Goal: Task Accomplishment & Management: Manage account settings

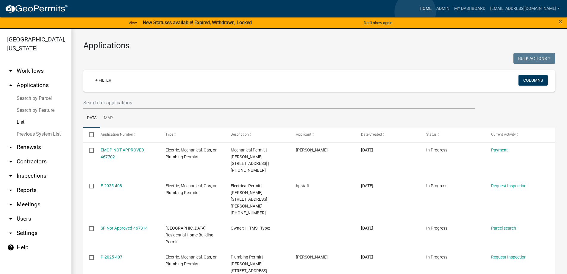
click at [418, 12] on link "Home" at bounding box center [426, 8] width 17 height 11
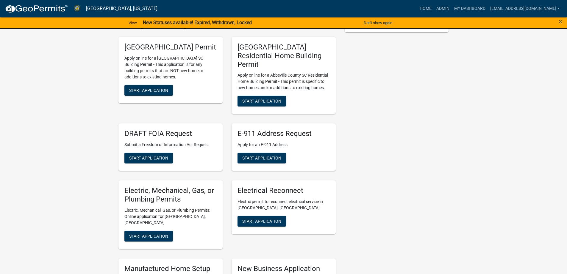
scroll to position [179, 0]
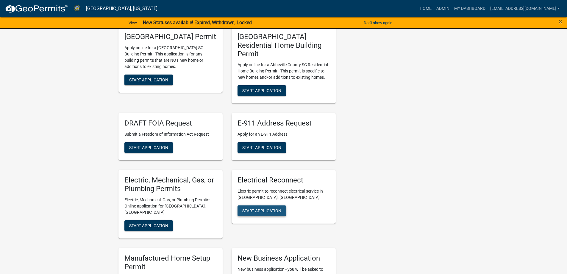
click at [251, 205] on button "Start Application" at bounding box center [262, 210] width 49 height 11
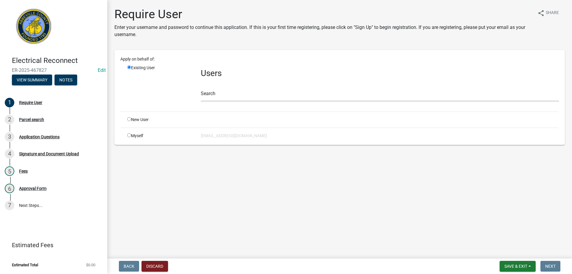
click at [131, 137] on div "Myself" at bounding box center [160, 136] width 74 height 6
click at [128, 136] on input "radio" at bounding box center [129, 135] width 4 height 4
radio input "true"
radio input "false"
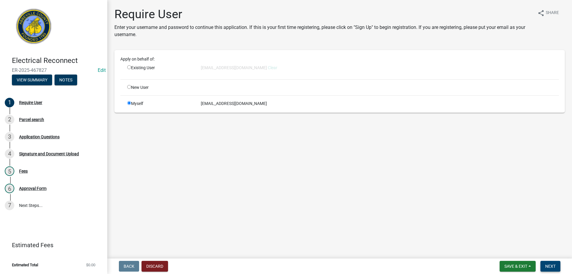
click at [549, 264] on span "Next" at bounding box center [550, 266] width 10 height 5
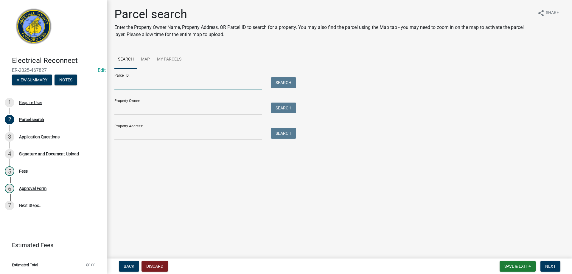
click at [158, 83] on input "Parcel ID:" at bounding box center [187, 83] width 147 height 12
type input "108-16-06-020"
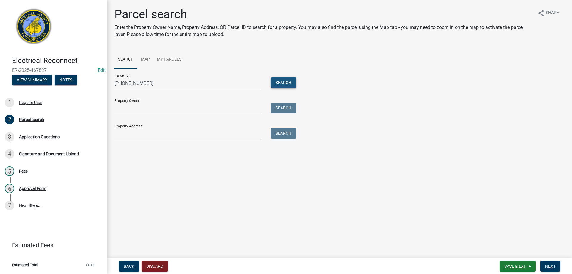
click at [275, 85] on button "Search" at bounding box center [283, 82] width 25 height 11
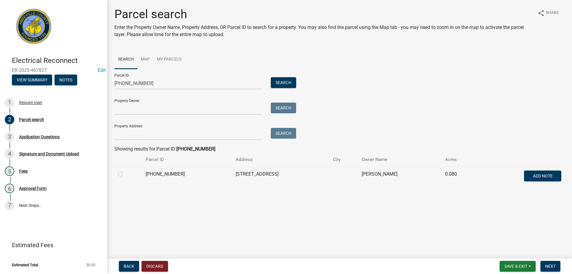
click at [125, 170] on label at bounding box center [125, 170] width 0 height 0
click at [125, 174] on input "radio" at bounding box center [127, 172] width 4 height 4
radio input "true"
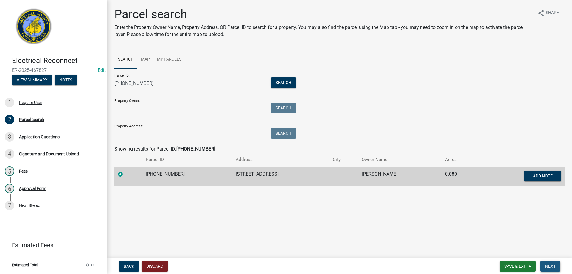
click at [555, 264] on span "Next" at bounding box center [550, 266] width 10 height 5
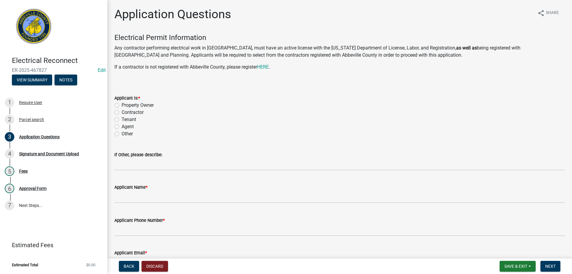
click at [122, 107] on label "Property Owner" at bounding box center [138, 105] width 32 height 7
click at [122, 105] on input "Property Owner" at bounding box center [124, 104] width 4 height 4
radio input "true"
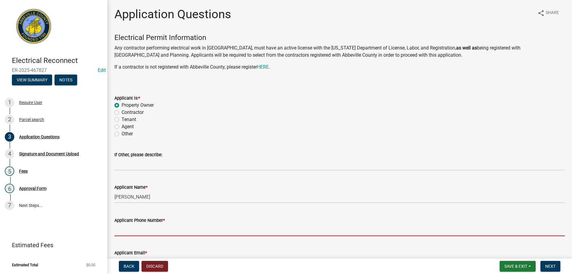
click at [162, 224] on input "Applicant Phone Number *" at bounding box center [339, 230] width 450 height 12
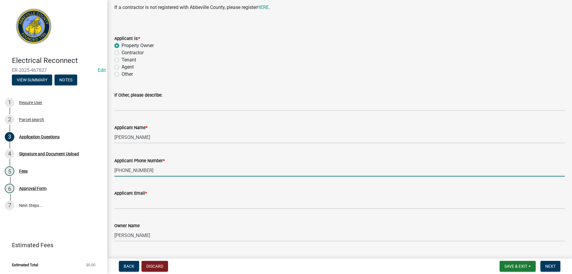
scroll to position [89, 0]
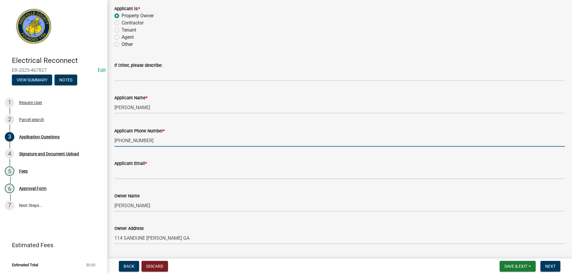
type input "865-282-0275"
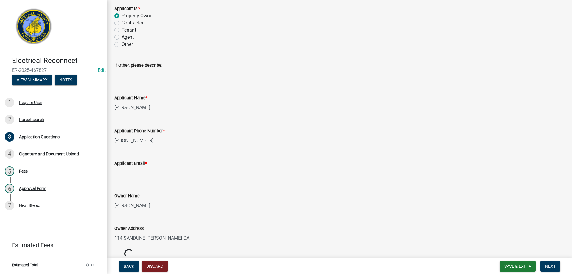
click at [136, 175] on input "Applicant Email *" at bounding box center [339, 173] width 450 height 12
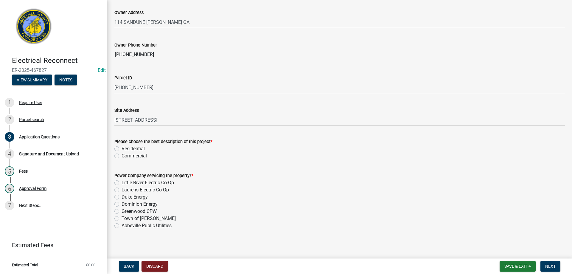
scroll to position [307, 0]
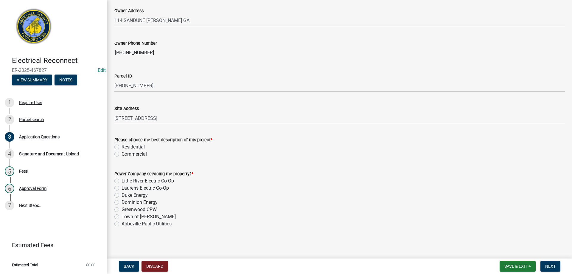
type input "jmdiamondllc@gmail.com"
click at [122, 145] on label "Residential" at bounding box center [133, 146] width 23 height 7
click at [122, 145] on input "Residential" at bounding box center [124, 145] width 4 height 4
radio input "true"
click at [122, 224] on label "Abbeville Public Utilities" at bounding box center [147, 223] width 50 height 7
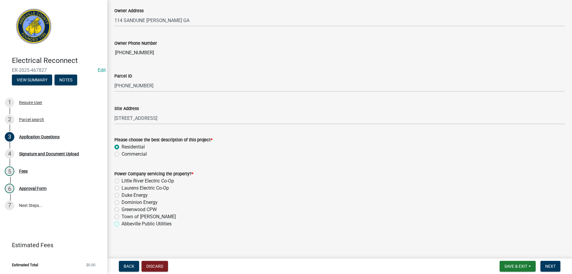
click at [122, 224] on input "Abbeville Public Utilities" at bounding box center [124, 222] width 4 height 4
radio input "true"
click at [551, 268] on span "Next" at bounding box center [550, 266] width 10 height 5
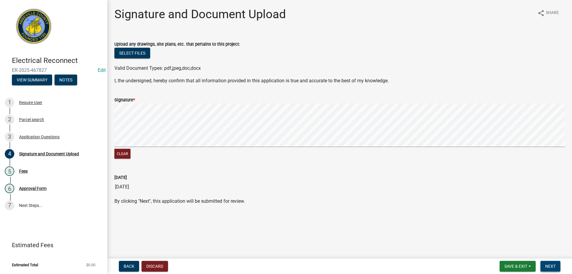
click at [557, 264] on button "Next" at bounding box center [550, 266] width 20 height 11
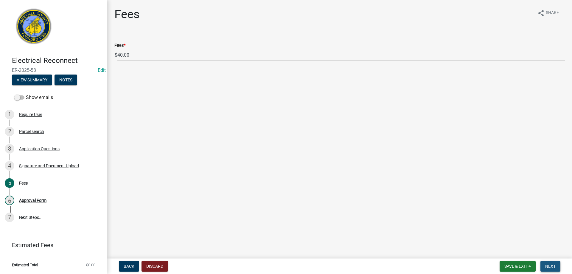
click at [553, 267] on span "Next" at bounding box center [550, 266] width 10 height 5
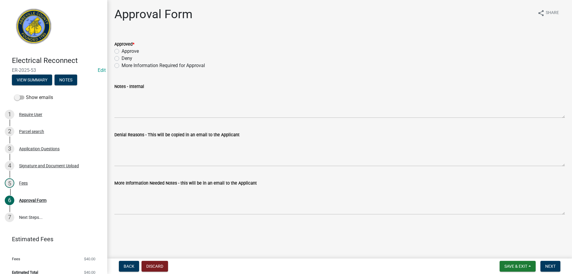
click at [122, 51] on label "Approve" at bounding box center [130, 51] width 17 height 7
click at [122, 51] on input "Approve" at bounding box center [124, 50] width 4 height 4
radio input "true"
click at [560, 265] on button "Next" at bounding box center [550, 266] width 20 height 11
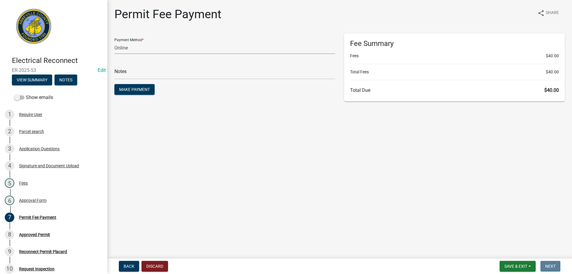
click at [161, 48] on select "Credit Card POS Check Cash Online" at bounding box center [224, 48] width 221 height 12
select select "0: 2"
click at [114, 42] on select "Credit Card POS Check Cash Online" at bounding box center [224, 48] width 221 height 12
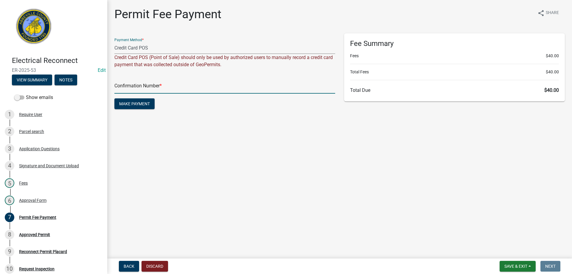
click at [166, 90] on input "text" at bounding box center [224, 87] width 221 height 12
type input "Square"
click at [137, 104] on span "Make Payment" at bounding box center [134, 103] width 31 height 5
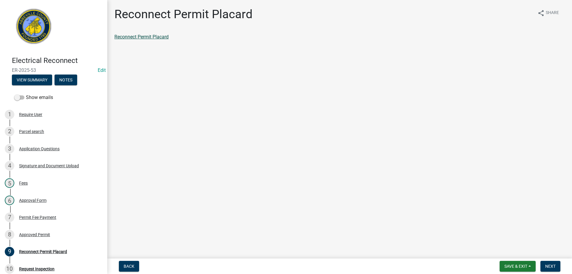
click at [142, 39] on link "Reconnect Permit Placard" at bounding box center [141, 37] width 54 height 6
click at [44, 216] on div "Permit Fee Payment" at bounding box center [37, 217] width 37 height 4
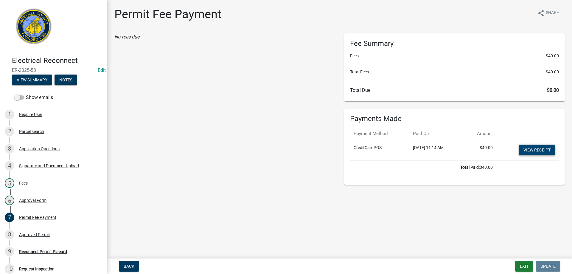
click at [547, 150] on link "View receipt" at bounding box center [537, 149] width 37 height 11
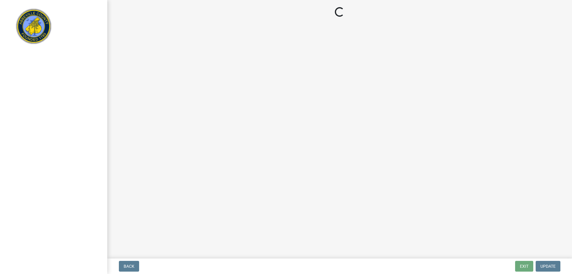
select select "896ec84b-7942-43b9-a78d-4f1554b7930c"
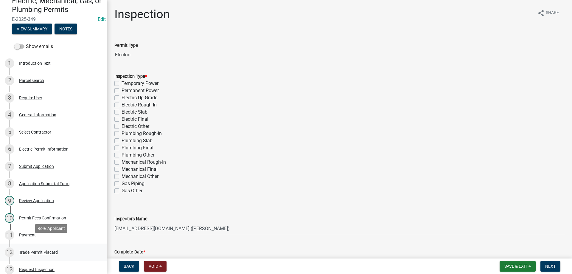
scroll to position [119, 0]
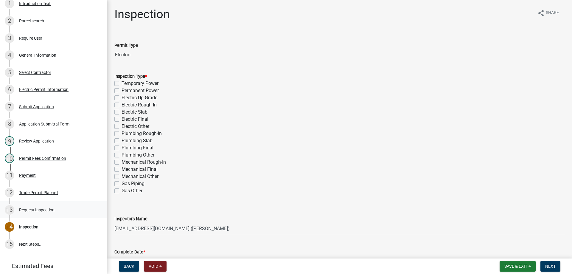
click at [32, 213] on div "13 Request Inspection" at bounding box center [51, 210] width 93 height 10
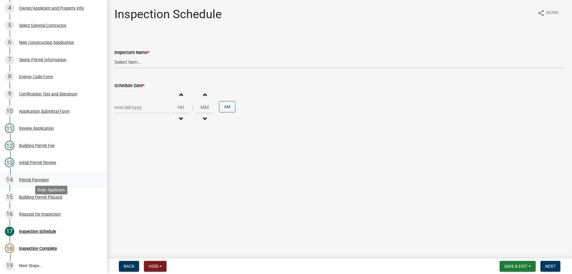
scroll to position [209, 0]
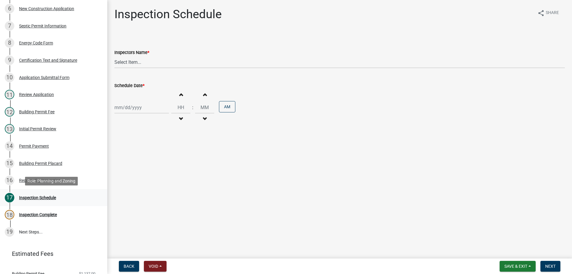
click at [36, 200] on div "Inspection Schedule" at bounding box center [37, 197] width 37 height 4
click at [34, 198] on div "Inspection Schedule" at bounding box center [37, 197] width 37 height 4
click at [33, 181] on div "Request for Inspection" at bounding box center [40, 180] width 42 height 4
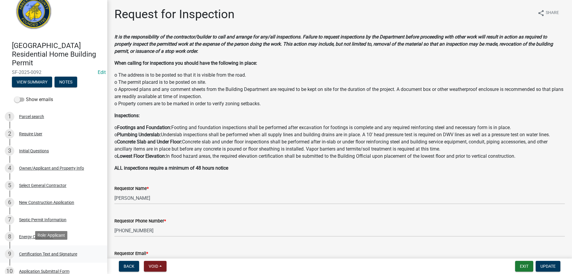
scroll to position [0, 0]
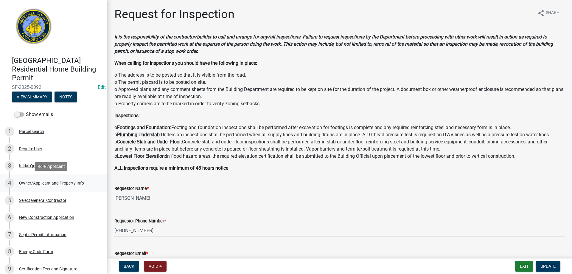
click at [34, 184] on div "Owner/Applicant and Property Info" at bounding box center [51, 183] width 65 height 4
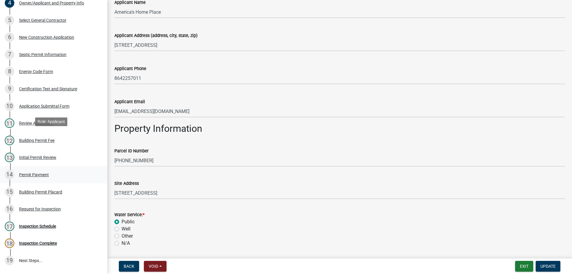
scroll to position [231, 0]
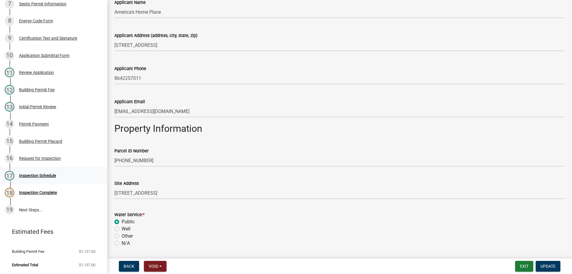
click at [39, 175] on div "Inspection Schedule" at bounding box center [37, 175] width 37 height 4
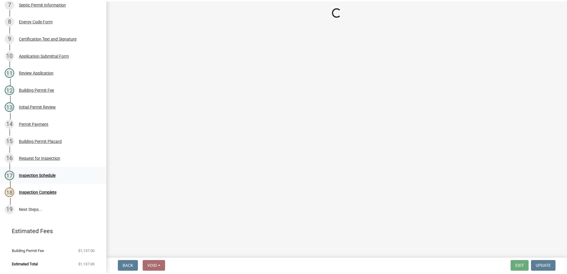
scroll to position [0, 0]
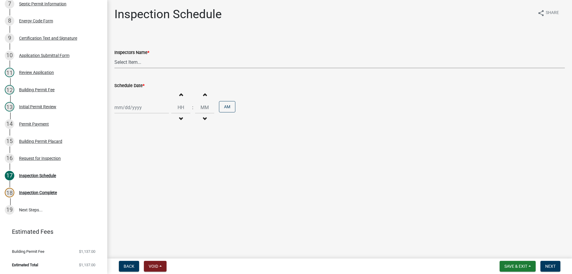
click at [199, 63] on select "Select Item... aprice@abbevillecountysc.com (Andrew M. Price) soshields@abbevil…" at bounding box center [339, 62] width 450 height 12
select select "56be3ac8-4e2d-49a7-9260-658958e29c03"
click at [114, 56] on select "Select Item... aprice@abbevillecountysc.com (Andrew M. Price) soshields@abbevil…" at bounding box center [339, 62] width 450 height 12
click at [143, 108] on div at bounding box center [141, 107] width 55 height 12
select select "8"
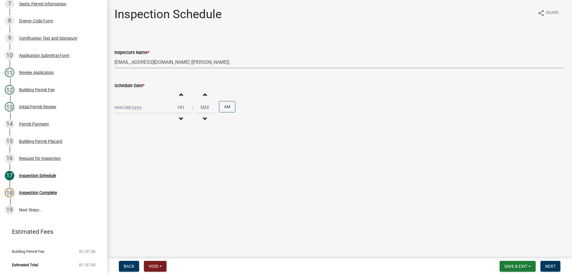
select select "2025"
click at [121, 176] on div "25" at bounding box center [121, 177] width 10 height 10
type input "08/25/2025"
click at [177, 105] on input "Hours" at bounding box center [180, 107] width 19 height 12
type input "10"
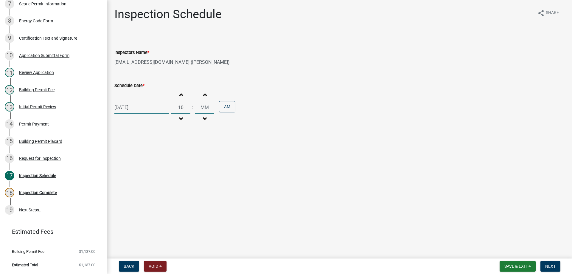
type input "00"
click at [203, 110] on input "00" at bounding box center [204, 107] width 19 height 12
click at [552, 266] on span "Next" at bounding box center [550, 266] width 10 height 5
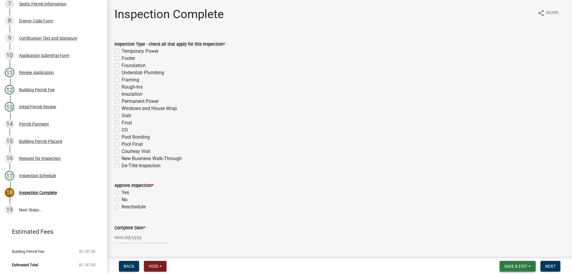
click at [513, 269] on button "Save & Exit" at bounding box center [518, 266] width 36 height 11
click at [508, 251] on button "Save & Exit" at bounding box center [512, 250] width 48 height 14
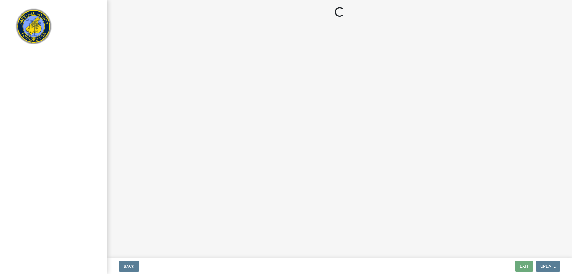
select select "896ec84b-7942-43b9-a78d-4f1554b7930c"
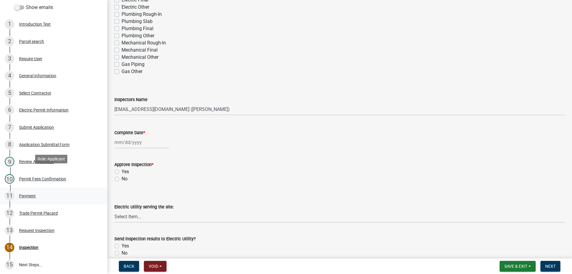
scroll to position [119, 0]
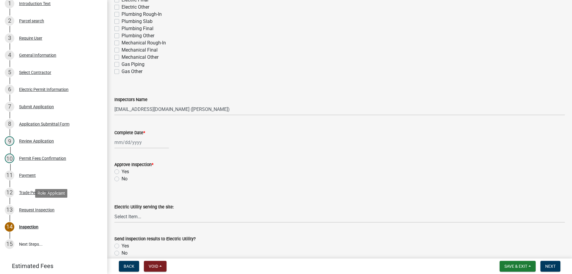
click at [33, 211] on div "Request Inspection" at bounding box center [36, 210] width 35 height 4
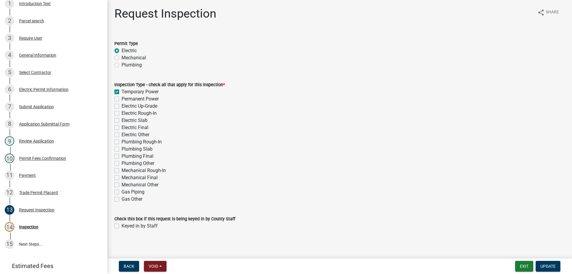
scroll to position [0, 0]
click at [31, 88] on div "Electric Permit Information" at bounding box center [43, 89] width 49 height 4
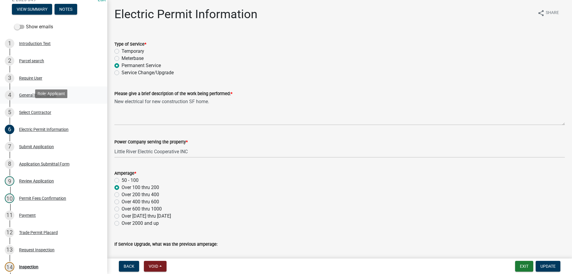
scroll to position [64, 0]
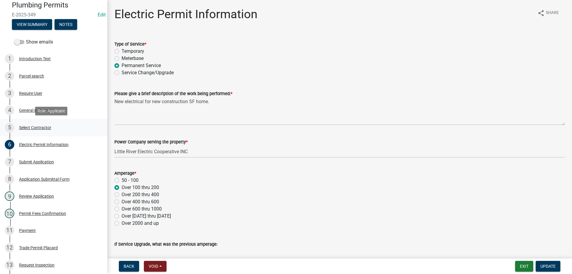
click at [31, 128] on div "Select Contractor" at bounding box center [35, 127] width 32 height 4
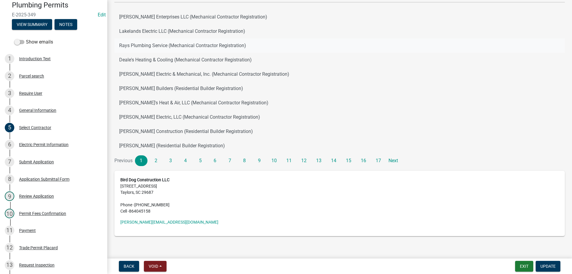
scroll to position [83, 0]
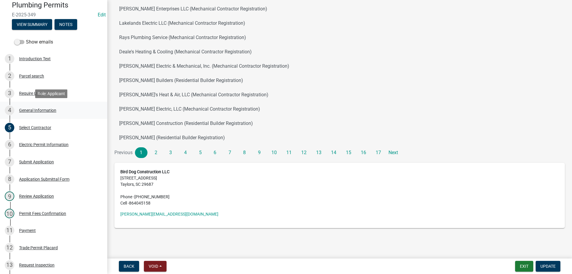
click at [33, 111] on div "General Information" at bounding box center [37, 110] width 37 height 4
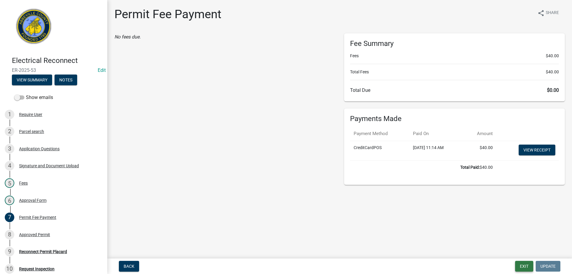
click at [523, 267] on button "Exit" at bounding box center [524, 266] width 18 height 11
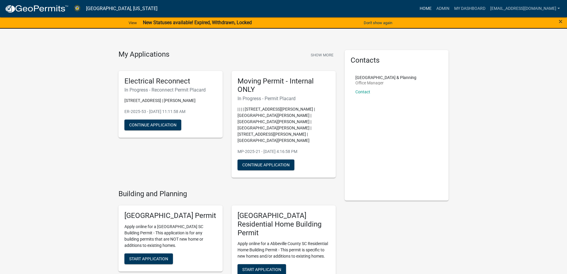
click at [418, 7] on link "Home" at bounding box center [426, 8] width 17 height 11
click at [434, 9] on link "Admin" at bounding box center [443, 8] width 18 height 11
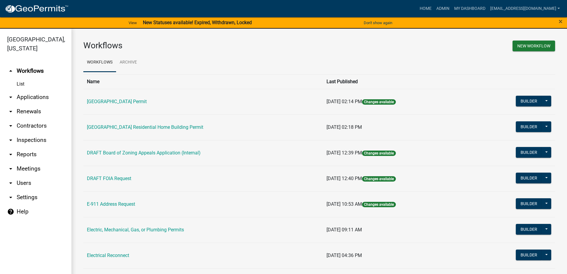
click at [35, 98] on link "arrow_drop_down Applications" at bounding box center [35, 97] width 71 height 14
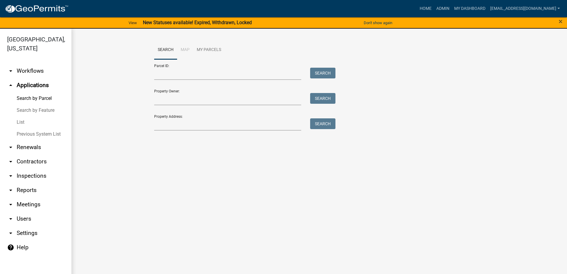
click at [26, 120] on link "List" at bounding box center [35, 122] width 71 height 12
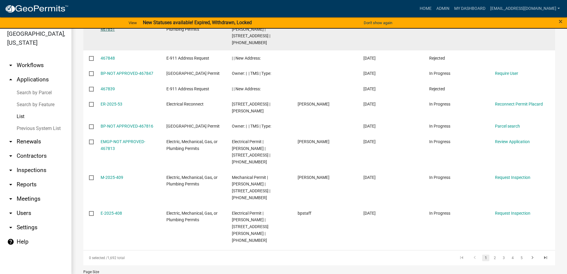
scroll to position [7, 0]
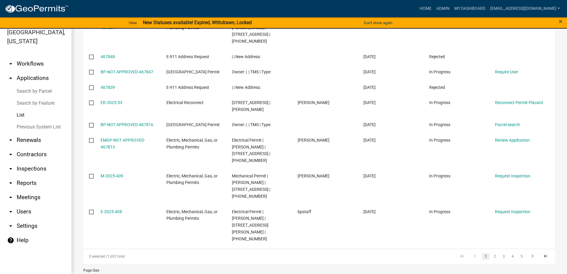
click at [120, 272] on select "10 25 50 100" at bounding box center [118, 278] width 71 height 12
select select "1: 25"
click at [83, 272] on select "10 25 50 100" at bounding box center [118, 278] width 71 height 12
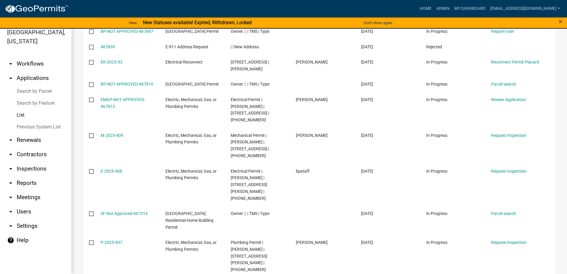
scroll to position [187, 0]
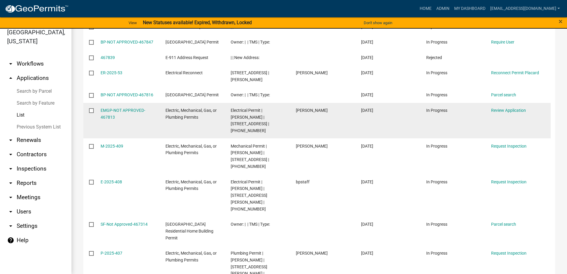
click at [131, 106] on datatable-body-cell "EMGP-NOT APPROVED-467813" at bounding box center [127, 121] width 65 height 36
click at [131, 108] on link "EMGP-NOT APPROVED-467813" at bounding box center [123, 114] width 45 height 12
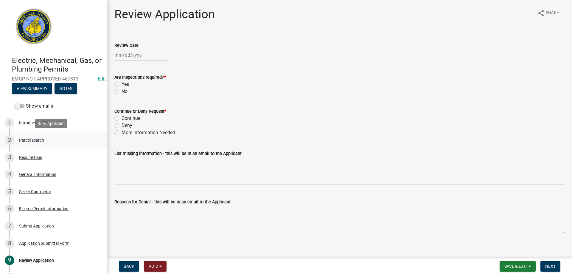
click at [32, 143] on div "2 Parcel search" at bounding box center [51, 140] width 93 height 10
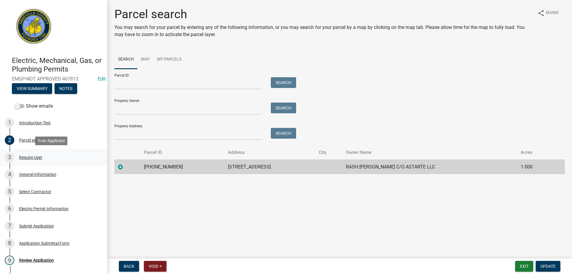
click at [27, 157] on div "Require User" at bounding box center [30, 157] width 23 height 4
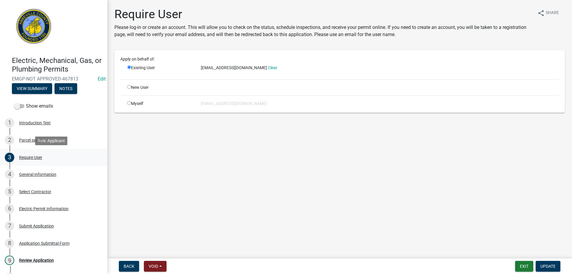
click at [27, 157] on div "Require User" at bounding box center [30, 157] width 23 height 4
click at [27, 172] on div "General Information" at bounding box center [37, 174] width 37 height 4
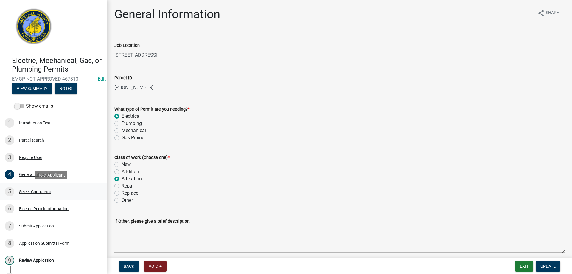
click at [31, 189] on div "5 Select Contractor" at bounding box center [51, 192] width 93 height 10
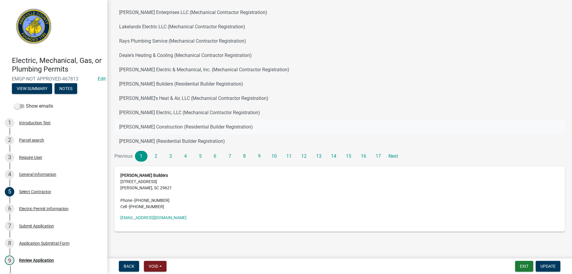
scroll to position [83, 0]
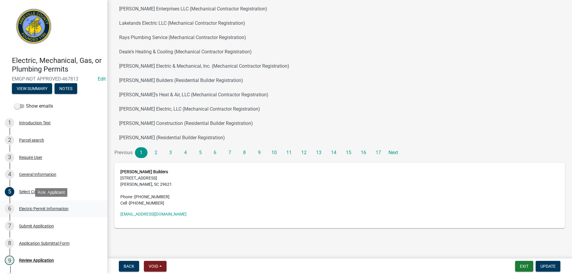
click at [32, 206] on div "Electric Permit Information" at bounding box center [43, 208] width 49 height 4
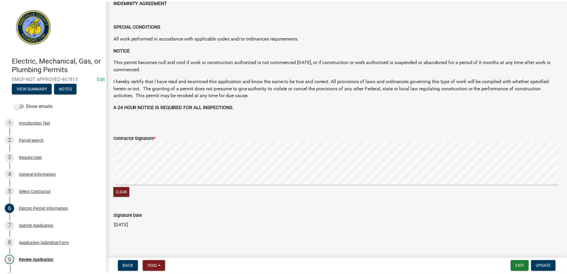
scroll to position [270, 0]
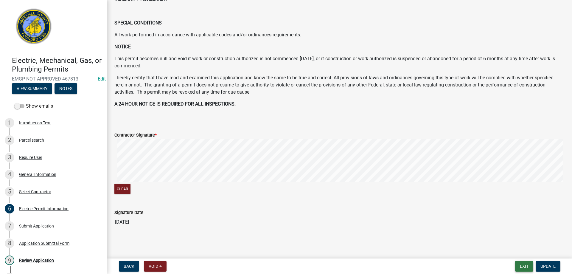
click at [528, 264] on button "Exit" at bounding box center [524, 266] width 18 height 11
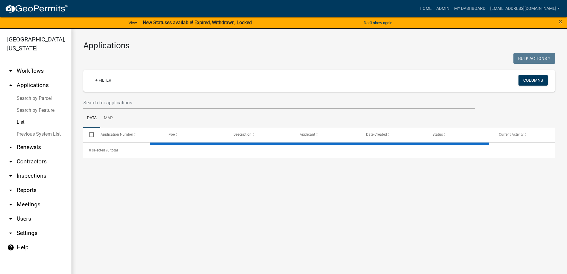
select select "1: 25"
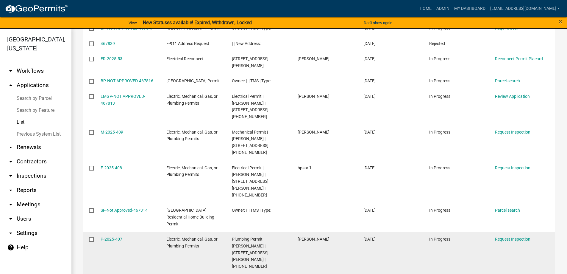
scroll to position [179, 0]
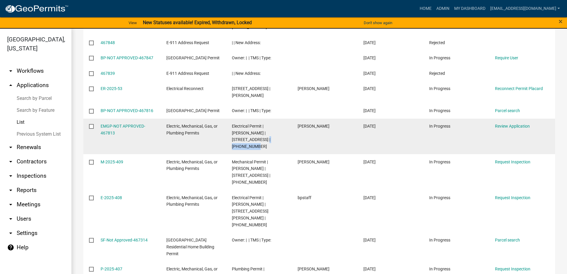
drag, startPoint x: 231, startPoint y: 139, endPoint x: 262, endPoint y: 141, distance: 30.4
click at [262, 141] on datatable-body-cell "Electrical Permit | Daniel Jachens | 90 AIRPORT RD | 135-00-00-058" at bounding box center [259, 137] width 66 height 36
copy span "135-00-00-058"
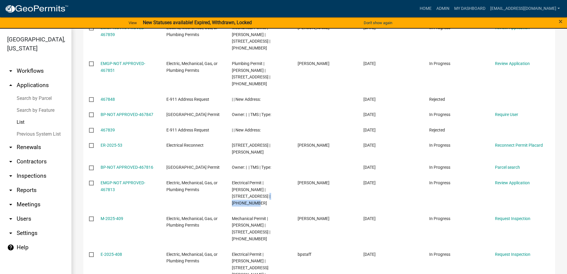
scroll to position [0, 0]
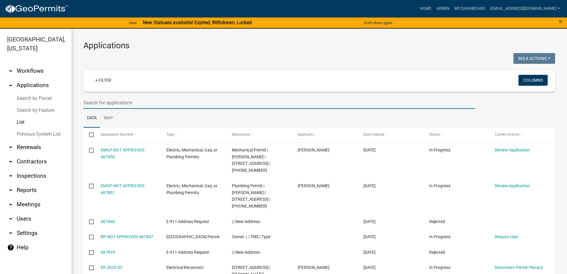
click at [110, 103] on input "text" at bounding box center [279, 103] width 392 height 12
paste input "135-00-00-058"
type input "135-00-00-058"
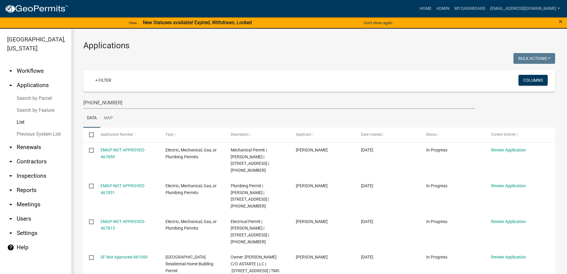
click at [28, 93] on link "Search by Parcel" at bounding box center [35, 98] width 71 height 12
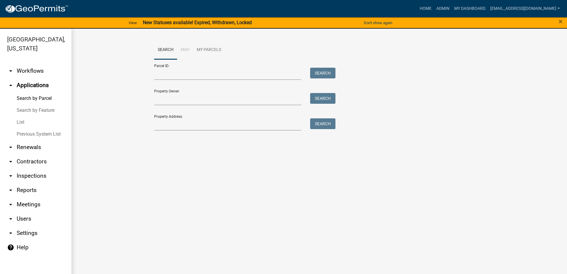
click at [28, 96] on link "Search by Parcel" at bounding box center [35, 98] width 71 height 12
click at [190, 77] on input "Parcel ID:" at bounding box center [227, 74] width 147 height 12
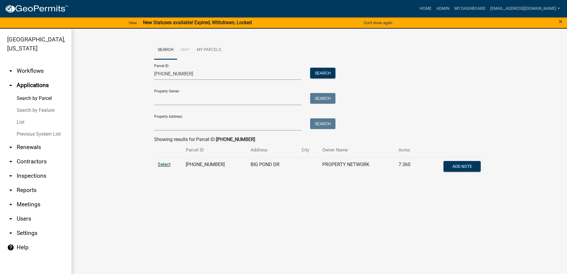
click at [164, 164] on span "Select" at bounding box center [164, 164] width 13 height 6
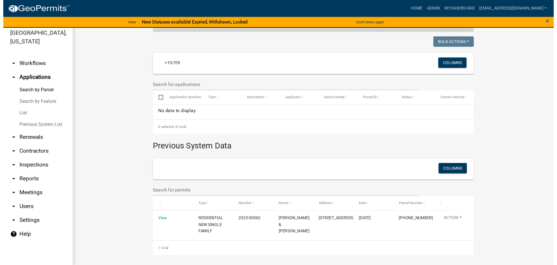
scroll to position [7, 0]
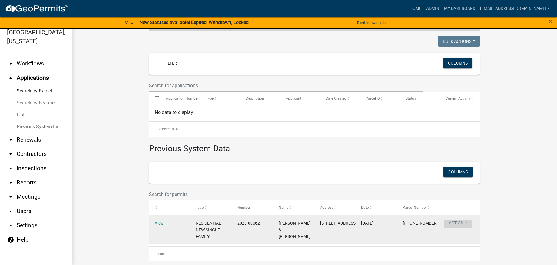
click at [458, 225] on button "Action" at bounding box center [458, 224] width 28 height 9
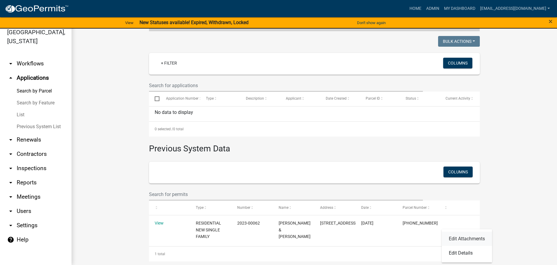
click at [466, 237] on link "Edit Attachments" at bounding box center [466, 239] width 50 height 14
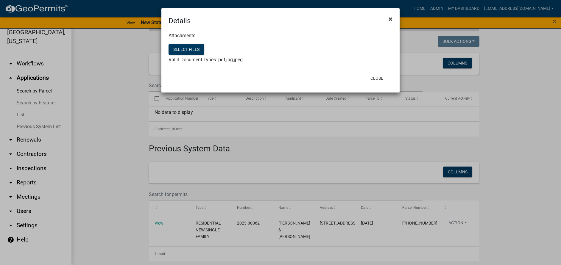
click at [388, 20] on button "×" at bounding box center [390, 19] width 13 height 17
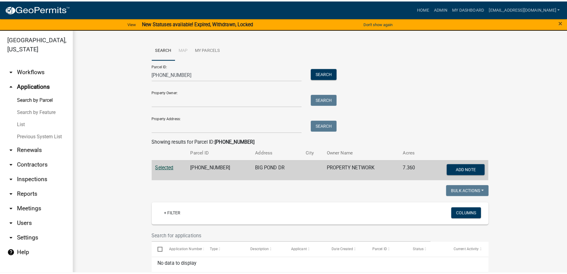
scroll to position [0, 0]
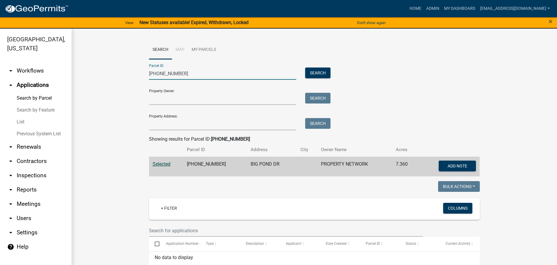
drag, startPoint x: 183, startPoint y: 74, endPoint x: 9, endPoint y: 57, distance: 174.5
click at [9, 57] on div "Abbeville County, South Carolina arrow_drop_down Workflows List arrow_drop_up A…" at bounding box center [278, 151] width 557 height 244
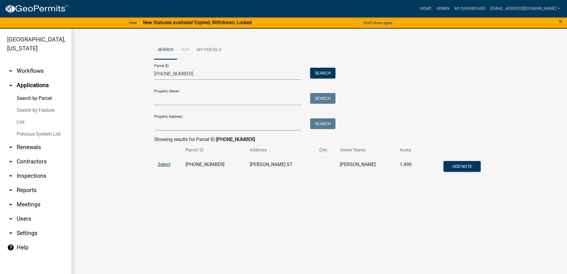
click at [169, 165] on span "Select" at bounding box center [164, 164] width 13 height 6
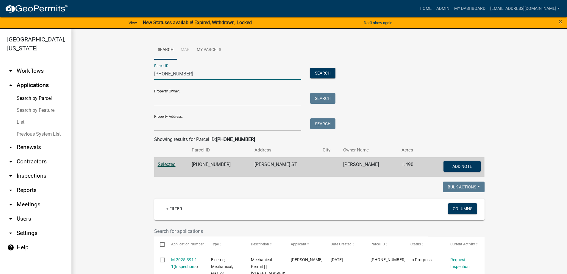
drag, startPoint x: 192, startPoint y: 73, endPoint x: 55, endPoint y: 64, distance: 137.3
click at [55, 64] on div "Abbeville County, South Carolina arrow_drop_down Workflows List arrow_drop_up A…" at bounding box center [283, 155] width 567 height 252
click at [326, 73] on button "Search" at bounding box center [322, 73] width 25 height 11
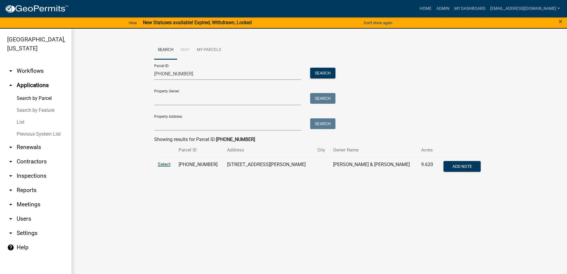
click at [165, 165] on span "Select" at bounding box center [164, 164] width 13 height 6
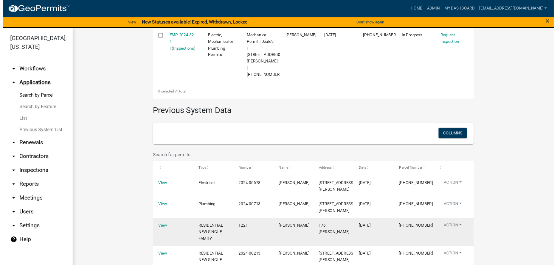
scroll to position [234, 0]
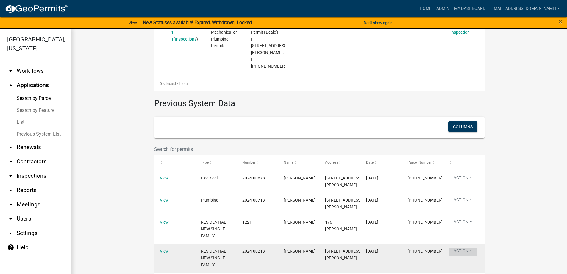
click at [467, 205] on button "Action" at bounding box center [463, 201] width 28 height 9
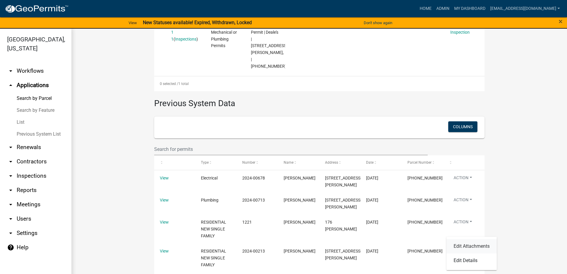
click at [471, 245] on link "Edit Attachments" at bounding box center [472, 246] width 50 height 14
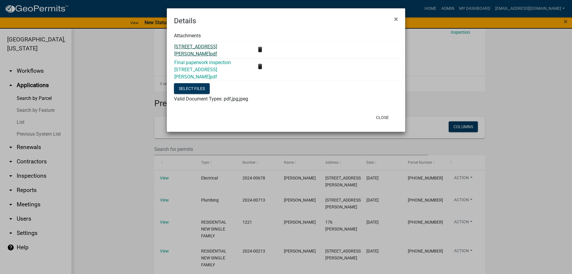
click at [189, 50] on link "148 Jackson Rd CO.pdf" at bounding box center [195, 50] width 43 height 13
click at [396, 20] on span "×" at bounding box center [396, 19] width 4 height 8
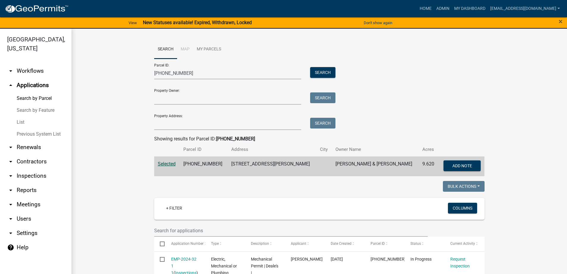
scroll to position [0, 0]
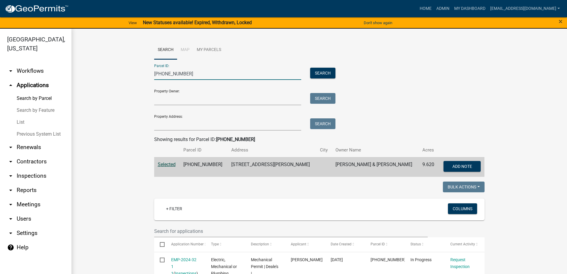
drag, startPoint x: 192, startPoint y: 71, endPoint x: 20, endPoint y: 43, distance: 174.5
click at [20, 43] on div "Abbeville County, South Carolina arrow_drop_down Workflows List arrow_drop_up A…" at bounding box center [283, 155] width 567 height 252
drag, startPoint x: 184, startPoint y: 76, endPoint x: 45, endPoint y: 60, distance: 140.6
click at [45, 60] on div "Abbeville County, South Carolina arrow_drop_down Workflows List arrow_drop_up A…" at bounding box center [283, 155] width 567 height 252
click at [319, 73] on button "Search" at bounding box center [322, 73] width 25 height 11
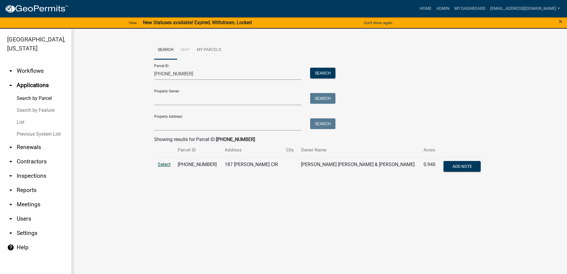
click at [167, 166] on span "Select" at bounding box center [164, 164] width 13 height 6
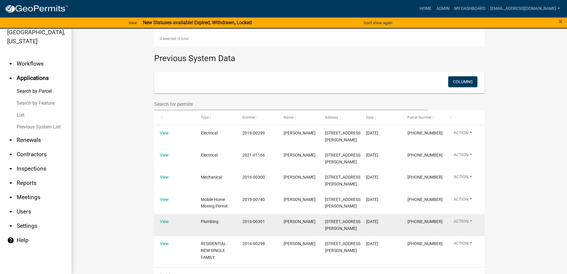
scroll to position [241, 0]
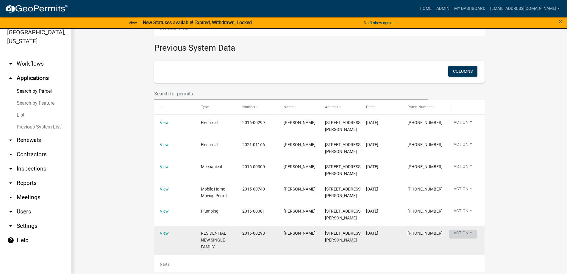
click at [471, 150] on button "Action" at bounding box center [463, 145] width 28 height 9
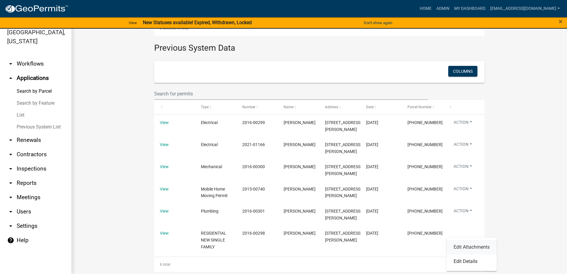
click at [474, 245] on link "Edit Attachments" at bounding box center [472, 247] width 50 height 14
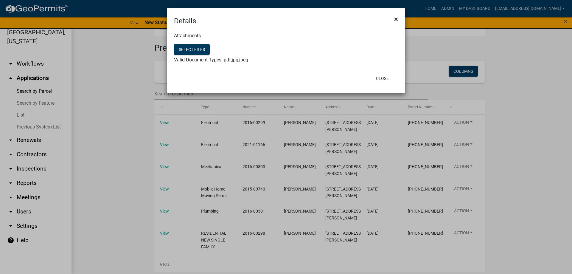
click at [396, 20] on span "×" at bounding box center [396, 19] width 4 height 8
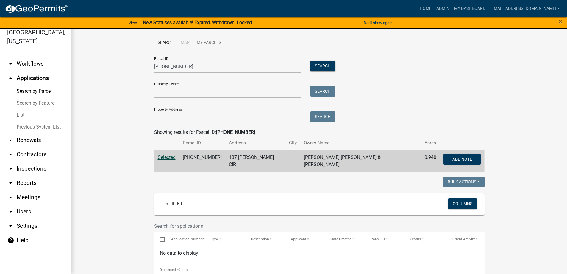
scroll to position [0, 0]
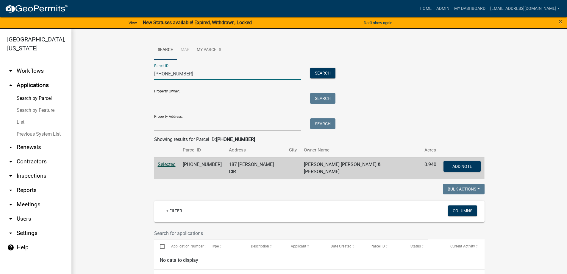
drag, startPoint x: 191, startPoint y: 70, endPoint x: 62, endPoint y: 66, distance: 129.3
click at [62, 66] on div "Abbeville County, South Carolina arrow_drop_down Workflows List arrow_drop_up A…" at bounding box center [283, 155] width 567 height 252
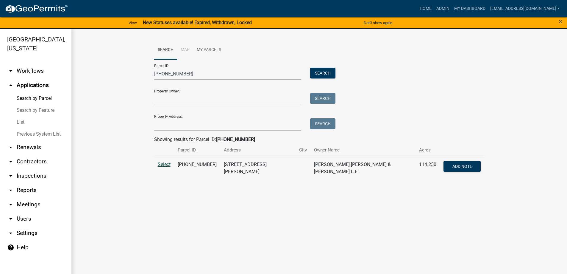
click at [164, 164] on span "Select" at bounding box center [164, 164] width 13 height 6
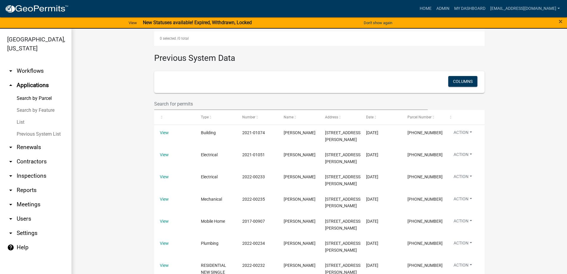
scroll to position [268, 0]
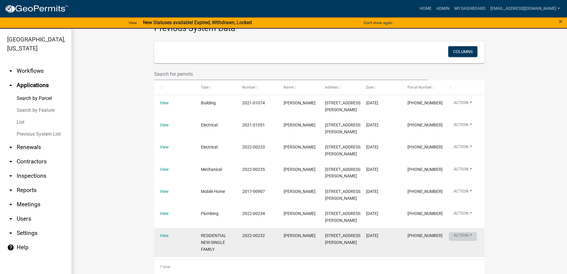
click at [467, 108] on button "Action" at bounding box center [463, 103] width 28 height 9
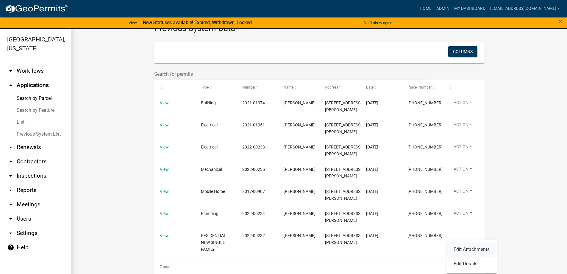
click at [472, 247] on link "Edit Attachments" at bounding box center [472, 249] width 50 height 14
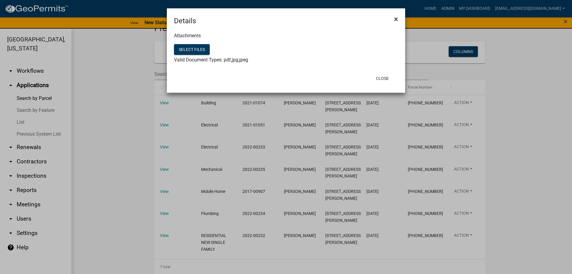
click at [392, 20] on button "×" at bounding box center [395, 19] width 13 height 17
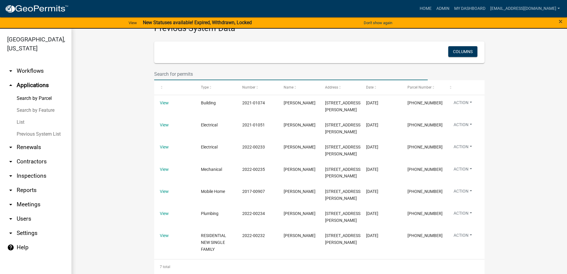
click at [208, 70] on input "text" at bounding box center [291, 74] width 274 height 12
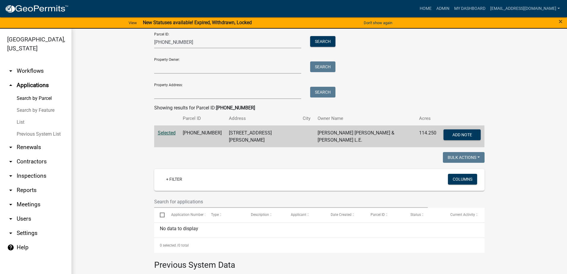
scroll to position [0, 0]
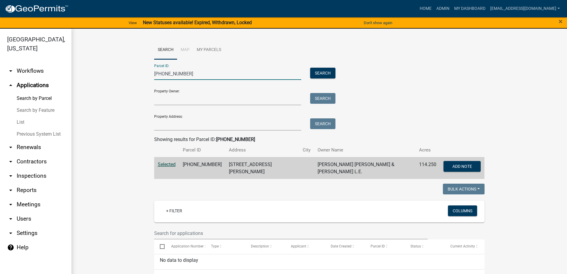
drag, startPoint x: 189, startPoint y: 73, endPoint x: 62, endPoint y: 47, distance: 129.9
click at [68, 51] on div "Abbeville County, South Carolina arrow_drop_down Workflows List arrow_drop_up A…" at bounding box center [283, 155] width 567 height 252
click at [320, 74] on button "Search" at bounding box center [322, 73] width 25 height 11
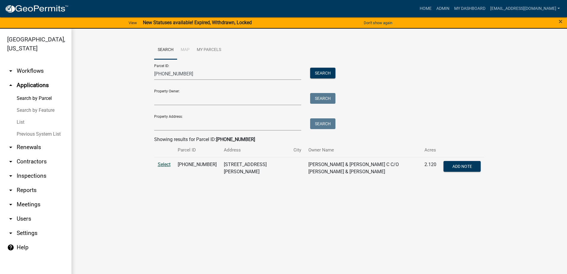
click at [161, 165] on span "Select" at bounding box center [164, 164] width 13 height 6
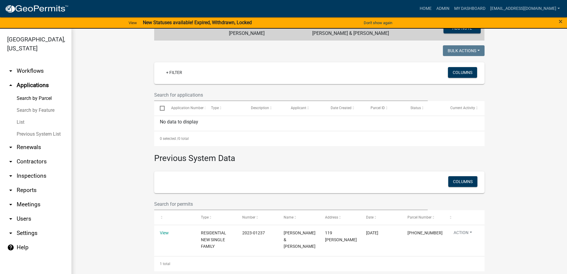
scroll to position [140, 0]
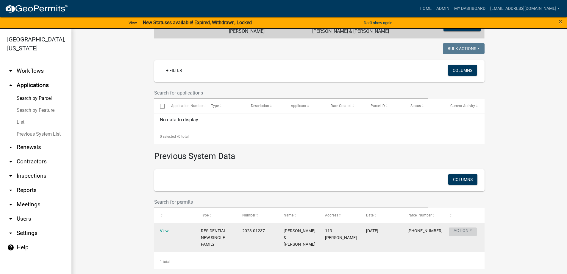
click at [470, 233] on button "Action" at bounding box center [463, 231] width 28 height 9
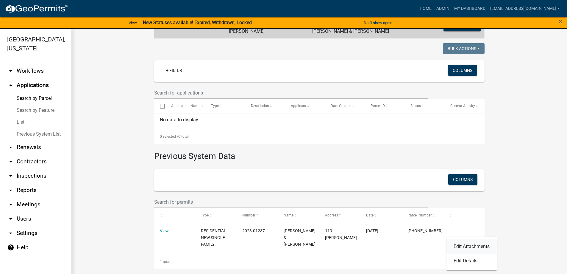
click at [472, 243] on link "Edit Attachments" at bounding box center [472, 246] width 50 height 14
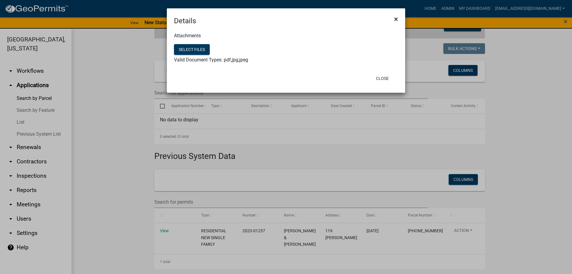
click at [396, 19] on span "×" at bounding box center [396, 19] width 4 height 8
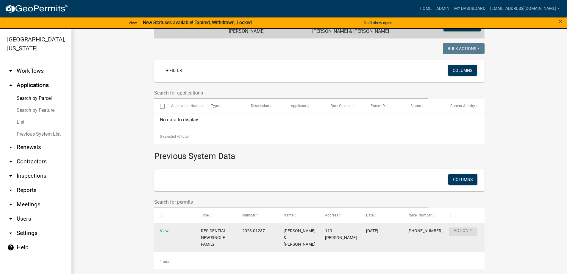
drag, startPoint x: 454, startPoint y: 225, endPoint x: 459, endPoint y: 230, distance: 7.0
click at [454, 225] on datatable-body-cell "Action Edit Attachments Edit Details" at bounding box center [464, 237] width 41 height 29
click at [459, 230] on button "Action" at bounding box center [463, 231] width 28 height 9
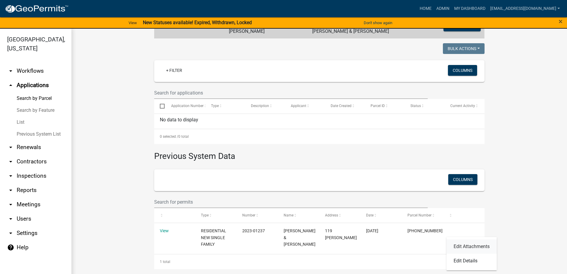
click at [462, 245] on link "Edit Attachments" at bounding box center [472, 246] width 50 height 14
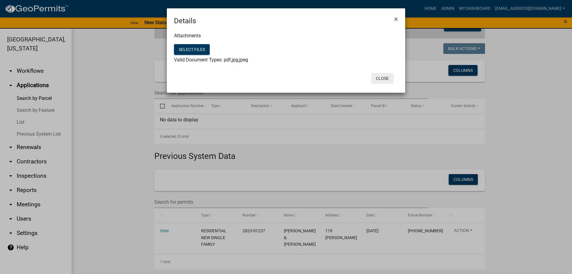
click at [386, 78] on button "Close" at bounding box center [382, 78] width 22 height 11
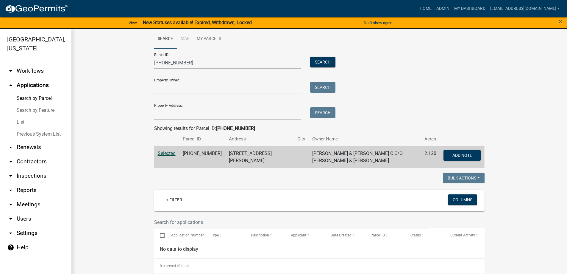
scroll to position [0, 0]
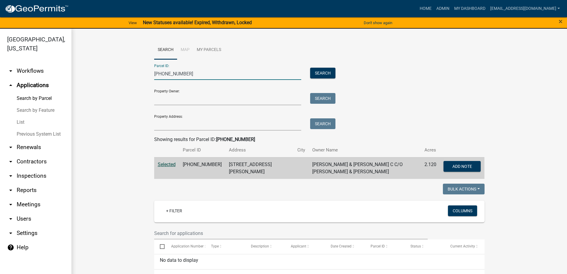
drag, startPoint x: 190, startPoint y: 73, endPoint x: 70, endPoint y: 66, distance: 119.7
click at [70, 66] on div "Abbeville County, South Carolina arrow_drop_down Workflows List arrow_drop_up A…" at bounding box center [283, 155] width 567 height 252
click at [314, 76] on button "Search" at bounding box center [322, 73] width 25 height 11
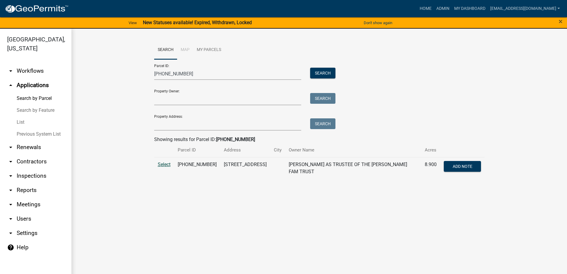
click at [165, 164] on span "Select" at bounding box center [164, 164] width 13 height 6
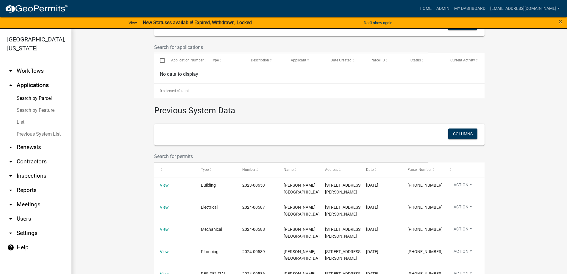
scroll to position [213, 0]
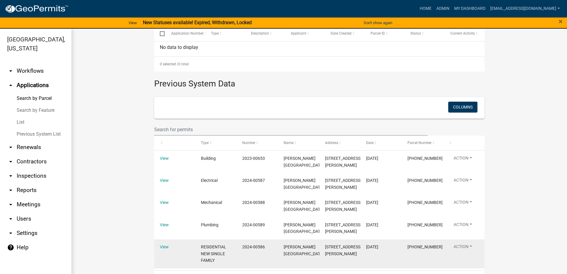
click at [462, 243] on div "Action Edit Attachments Edit Details" at bounding box center [464, 248] width 30 height 10
click at [464, 164] on button "Action" at bounding box center [463, 159] width 28 height 9
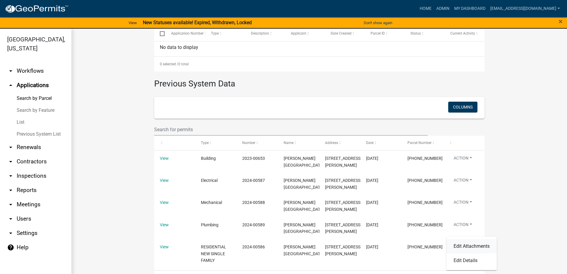
click at [475, 246] on link "Edit Attachments" at bounding box center [472, 246] width 50 height 14
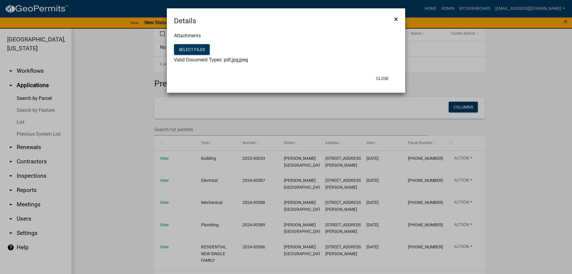
click at [394, 20] on span "×" at bounding box center [396, 19] width 4 height 8
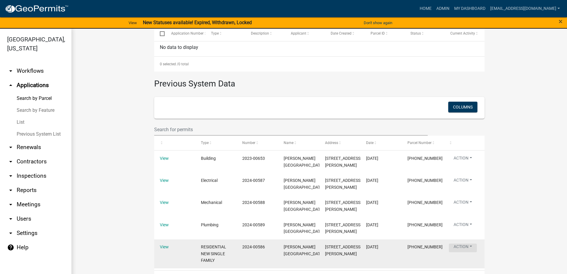
click at [466, 164] on button "Action" at bounding box center [463, 159] width 28 height 9
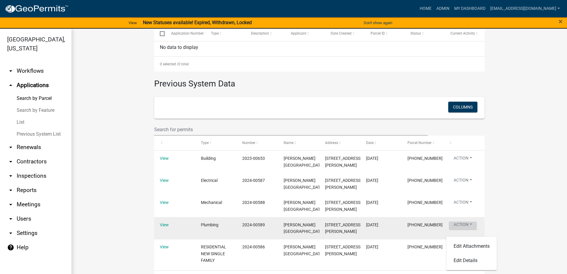
click at [473, 186] on button "Action" at bounding box center [463, 181] width 28 height 9
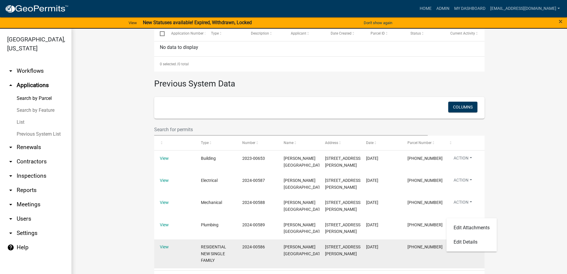
click at [408, 239] on datatable-body-cell "071-00-00-077" at bounding box center [422, 253] width 41 height 29
click at [467, 164] on button "Action" at bounding box center [463, 159] width 28 height 9
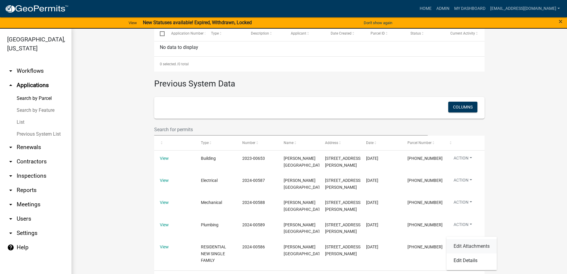
click at [469, 245] on link "Edit Attachments" at bounding box center [472, 246] width 50 height 14
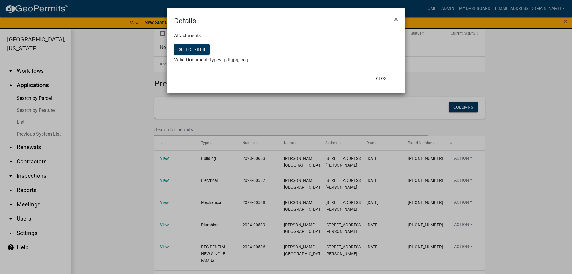
click at [327, 246] on ngb-modal-window "Details × Attachments Select files Valid Document Types: pdf,jpg,jpeg Close" at bounding box center [286, 137] width 572 height 274
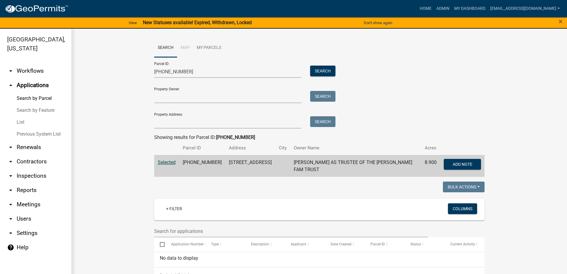
scroll to position [0, 0]
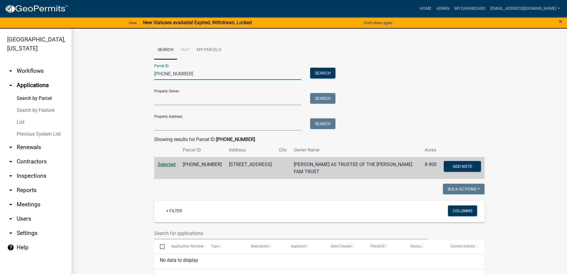
drag, startPoint x: 195, startPoint y: 74, endPoint x: 1, endPoint y: 63, distance: 194.5
click at [9, 65] on div "Abbeville County, South Carolina arrow_drop_down Workflows List arrow_drop_up A…" at bounding box center [283, 155] width 567 height 252
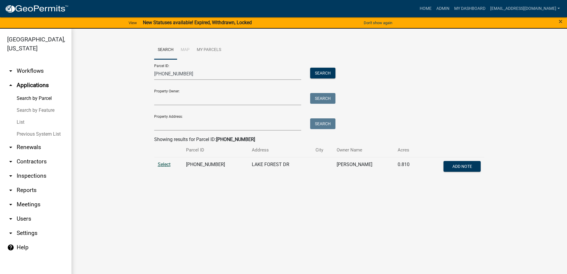
click at [166, 162] on span "Select" at bounding box center [164, 164] width 13 height 6
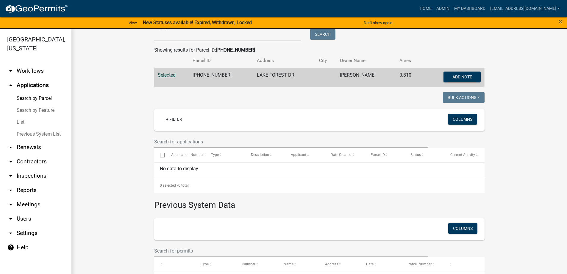
scroll to position [138, 0]
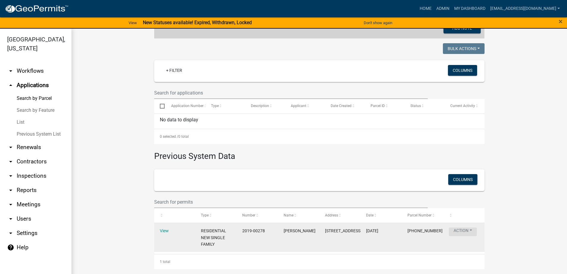
click at [464, 235] on button "Action" at bounding box center [463, 231] width 28 height 9
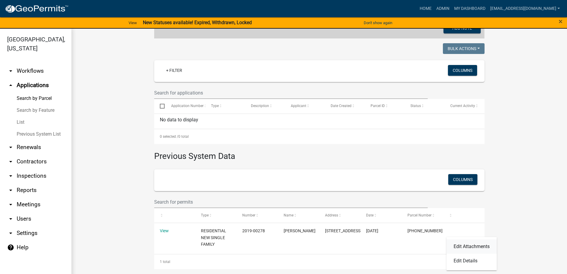
click at [468, 247] on link "Edit Attachments" at bounding box center [472, 246] width 50 height 14
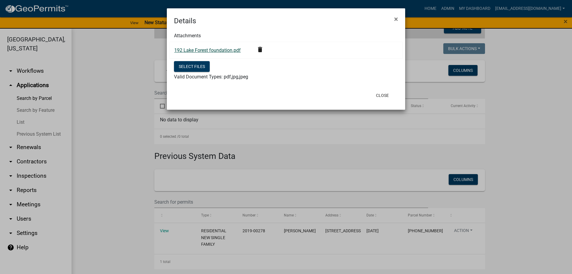
click at [216, 48] on link "192 Lake Forest foundation.pdf" at bounding box center [207, 50] width 66 height 6
click at [380, 99] on button "Close" at bounding box center [382, 95] width 22 height 11
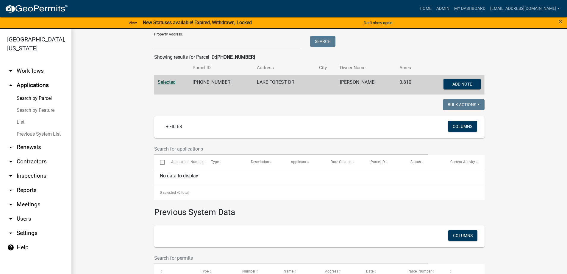
scroll to position [0, 0]
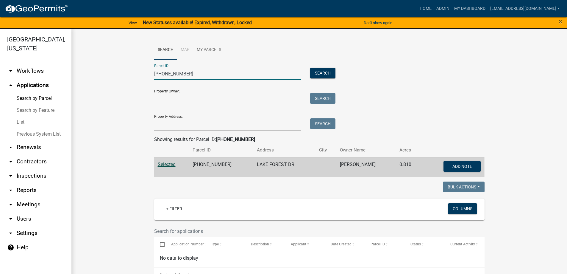
click at [187, 74] on input "077-00-00-048" at bounding box center [227, 74] width 147 height 12
click at [324, 75] on button "Search" at bounding box center [322, 73] width 25 height 11
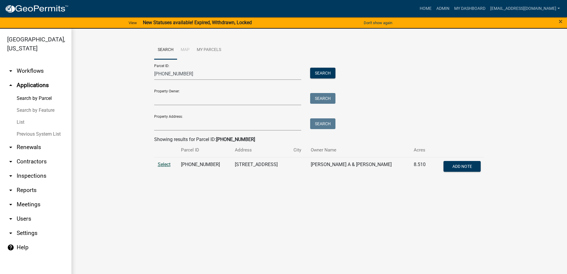
click at [169, 164] on span "Select" at bounding box center [164, 164] width 13 height 6
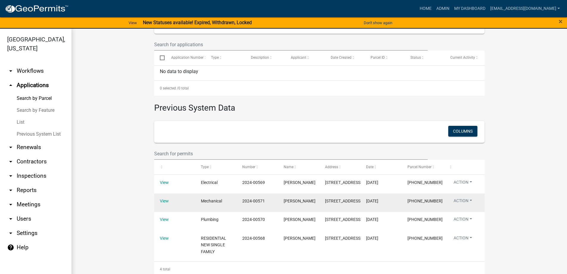
scroll to position [205, 0]
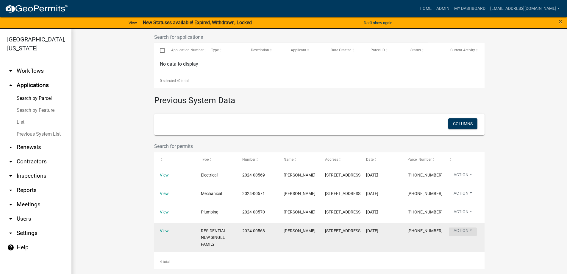
click at [461, 199] on button "Action" at bounding box center [463, 194] width 28 height 9
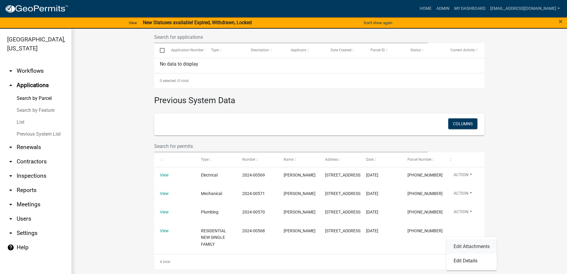
click at [468, 246] on link "Edit Attachments" at bounding box center [472, 246] width 50 height 14
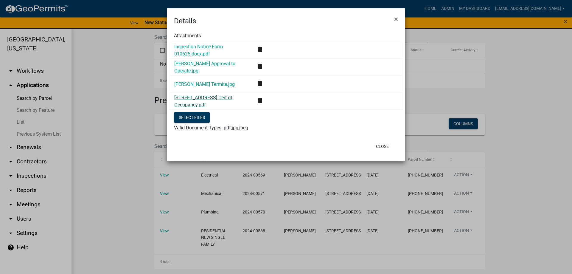
click at [210, 99] on link "801 Nation Rd. Cert of Occupancy.pdf" at bounding box center [203, 101] width 58 height 13
click at [396, 20] on span "×" at bounding box center [396, 19] width 4 height 8
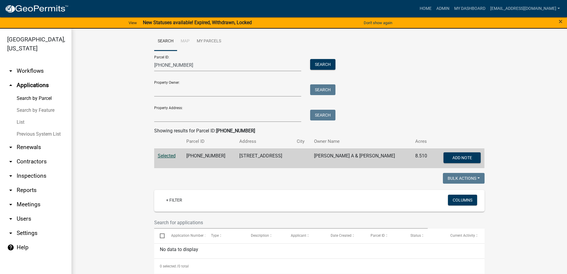
scroll to position [0, 0]
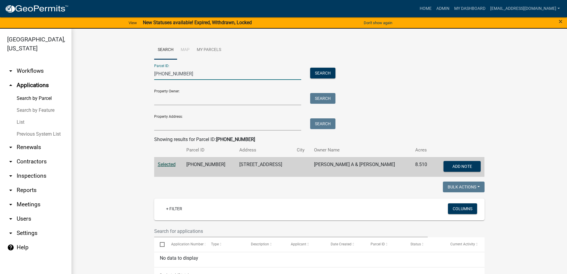
click at [193, 75] on input "077-00-00-165" at bounding box center [227, 74] width 147 height 12
type input "0"
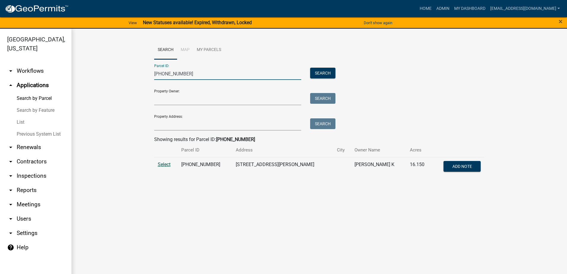
click at [166, 163] on span "Select" at bounding box center [164, 164] width 13 height 6
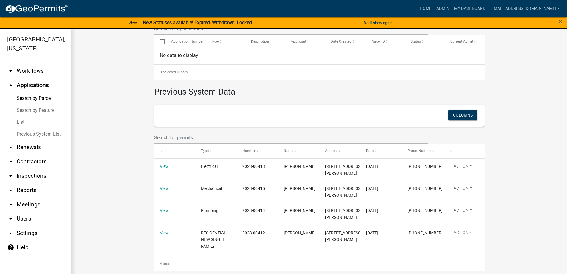
scroll to position [205, 0]
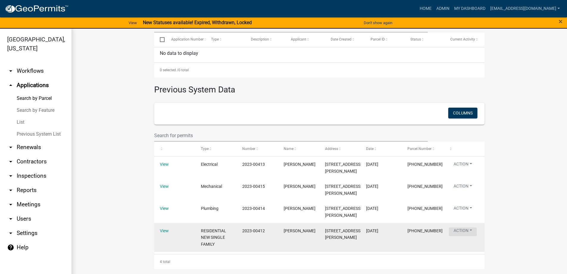
click at [465, 192] on button "Action" at bounding box center [463, 187] width 28 height 9
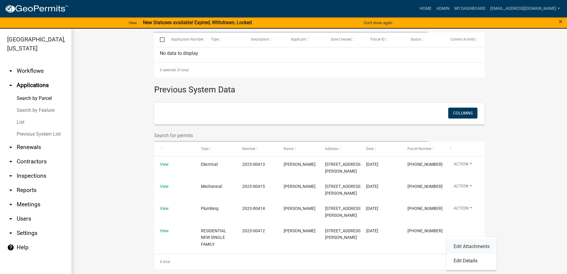
click at [474, 243] on link "Edit Attachments" at bounding box center [472, 246] width 50 height 14
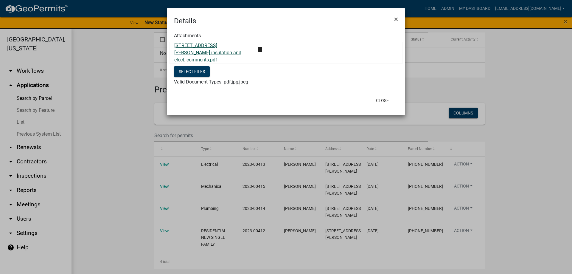
click at [200, 48] on link "862 Bulls Horne Rd insulation and elect. comments.pdf" at bounding box center [207, 53] width 67 height 20
click at [384, 95] on button "Close" at bounding box center [382, 100] width 22 height 11
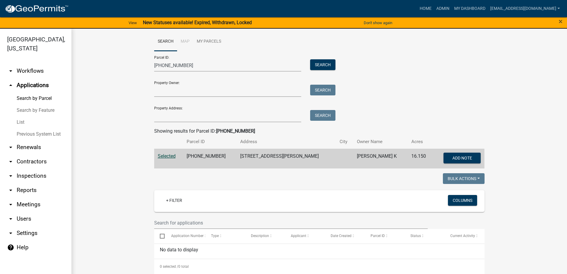
scroll to position [0, 0]
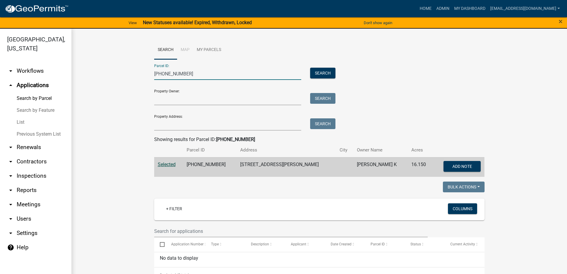
drag, startPoint x: 195, startPoint y: 71, endPoint x: 99, endPoint y: 65, distance: 95.5
click at [99, 65] on wm-workflow-application-search-view "Search Map My Parcels Parcel ID: 078-00-00-026 Search Property Owner: Search Pr…" at bounding box center [319, 257] width 472 height 433
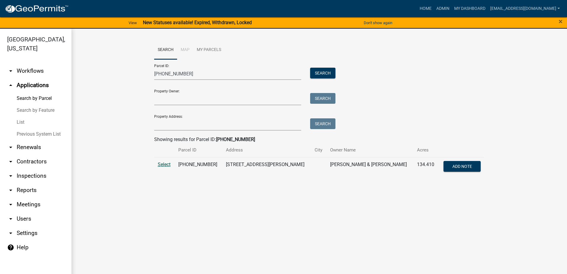
click at [159, 165] on span "Select" at bounding box center [164, 164] width 13 height 6
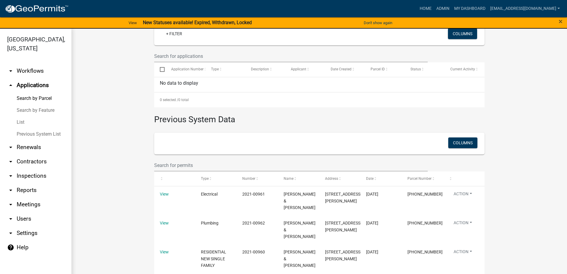
scroll to position [183, 0]
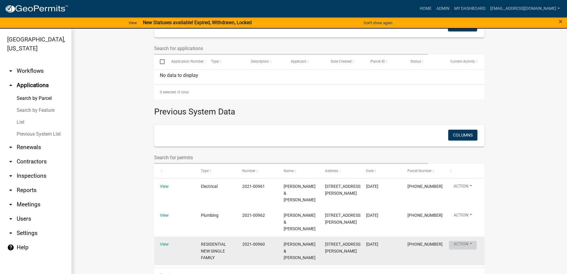
click at [467, 192] on button "Action" at bounding box center [463, 187] width 28 height 9
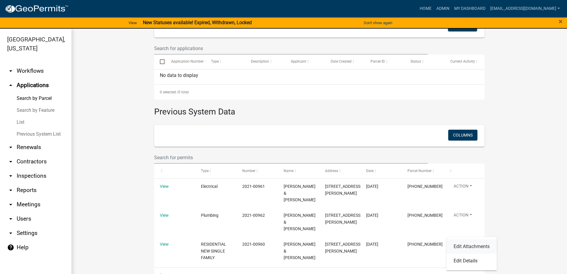
click at [467, 243] on link "Edit Attachments" at bounding box center [472, 246] width 50 height 14
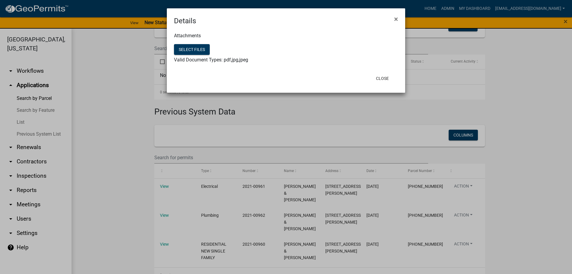
drag, startPoint x: 396, startPoint y: 18, endPoint x: 285, endPoint y: 5, distance: 111.9
click at [396, 18] on span "×" at bounding box center [396, 19] width 4 height 8
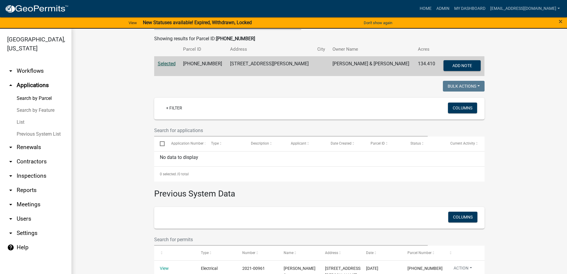
scroll to position [0, 0]
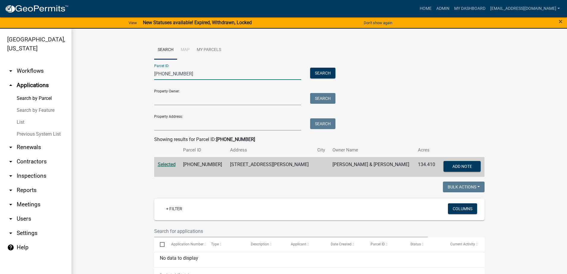
drag, startPoint x: 198, startPoint y: 71, endPoint x: 99, endPoint y: 68, distance: 99.5
click at [99, 68] on wm-workflow-application-search-view "Search Map My Parcels Parcel ID: 087-00-00-008 Search Property Owner: Search Pr…" at bounding box center [319, 253] width 472 height 424
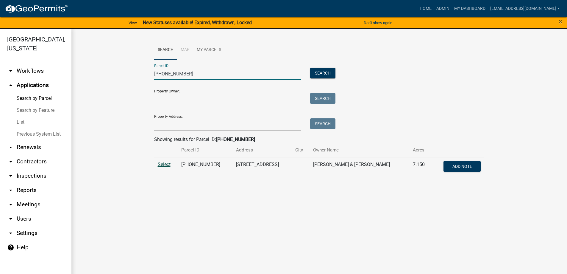
click at [167, 163] on span "Select" at bounding box center [164, 164] width 13 height 6
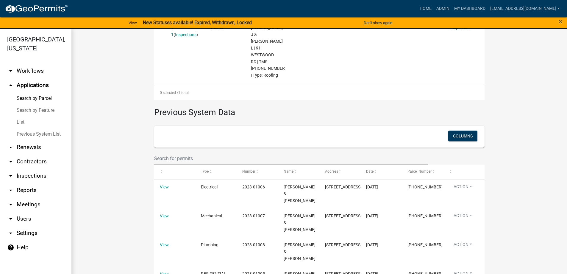
scroll to position [255, 0]
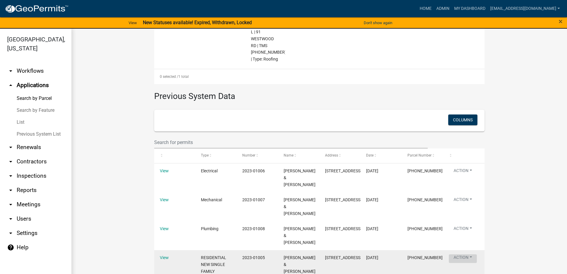
click at [468, 205] on button "Action" at bounding box center [463, 200] width 28 height 9
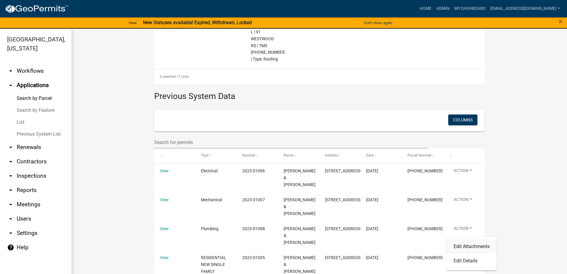
click at [471, 245] on link "Edit Attachments" at bounding box center [472, 246] width 50 height 14
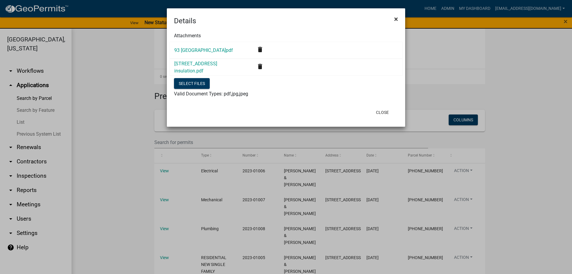
click at [397, 19] on span "×" at bounding box center [396, 19] width 4 height 8
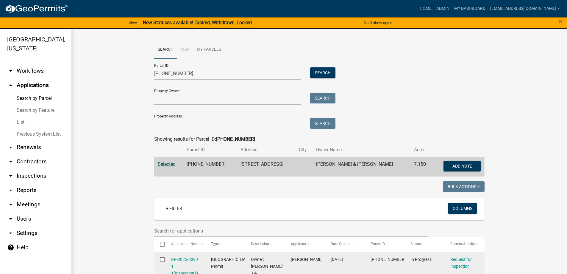
scroll to position [0, 0]
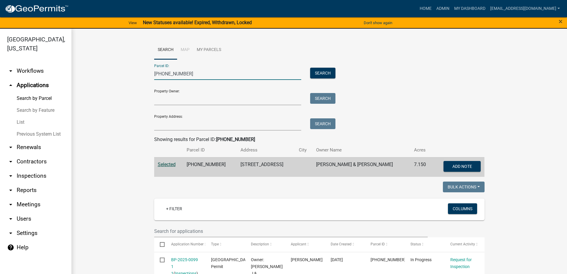
drag, startPoint x: 187, startPoint y: 73, endPoint x: 68, endPoint y: 67, distance: 119.6
click at [68, 67] on div "Abbeville County, South Carolina arrow_drop_down Workflows List arrow_drop_up A…" at bounding box center [283, 155] width 567 height 252
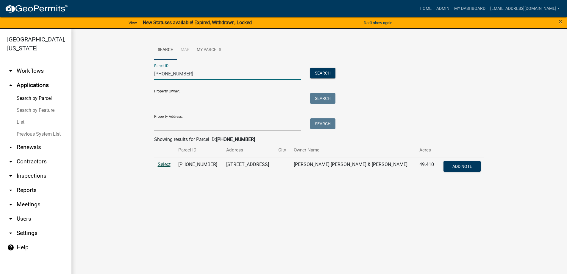
click at [169, 162] on span "Select" at bounding box center [164, 164] width 13 height 6
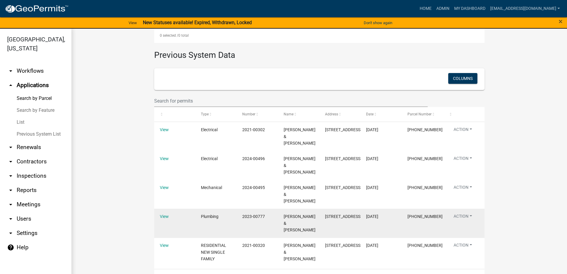
scroll to position [254, 0]
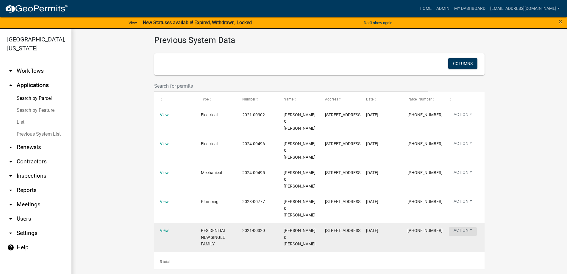
click at [457, 120] on button "Action" at bounding box center [463, 115] width 28 height 9
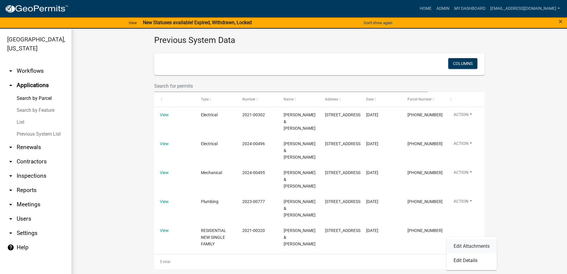
click at [466, 243] on link "Edit Attachments" at bounding box center [472, 246] width 50 height 14
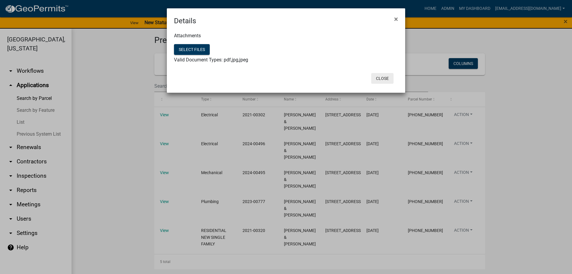
click at [386, 77] on button "Close" at bounding box center [382, 78] width 22 height 11
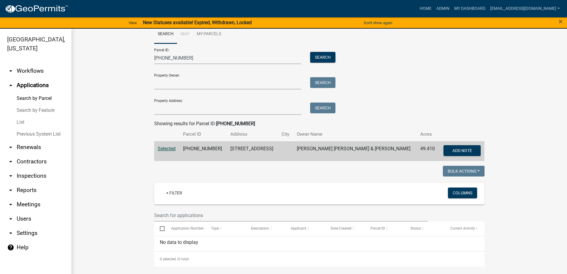
scroll to position [0, 0]
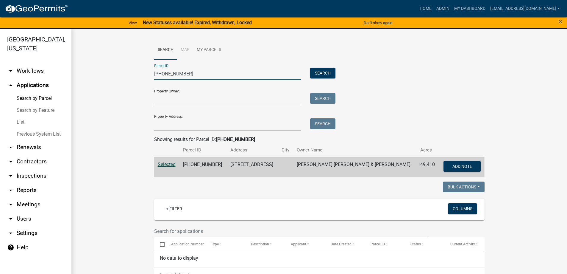
drag, startPoint x: 191, startPoint y: 74, endPoint x: 68, endPoint y: 71, distance: 123.4
click at [68, 71] on div "Abbeville County, South Carolina arrow_drop_down Workflows List arrow_drop_up A…" at bounding box center [283, 155] width 567 height 252
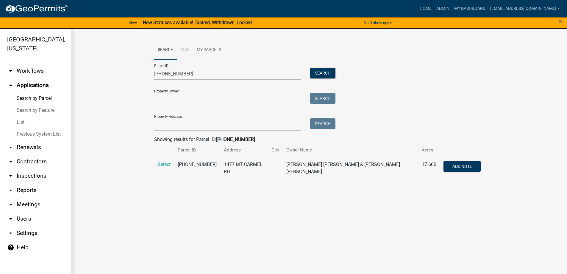
click at [165, 167] on td "Select" at bounding box center [164, 168] width 20 height 22
click at [166, 162] on span "Select" at bounding box center [164, 164] width 13 height 6
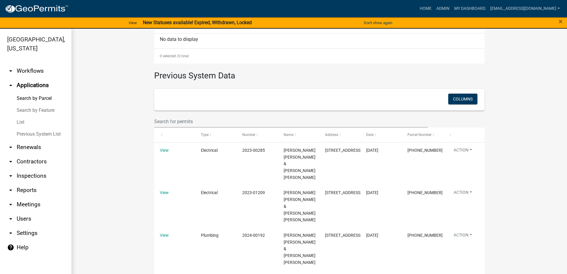
scroll to position [225, 0]
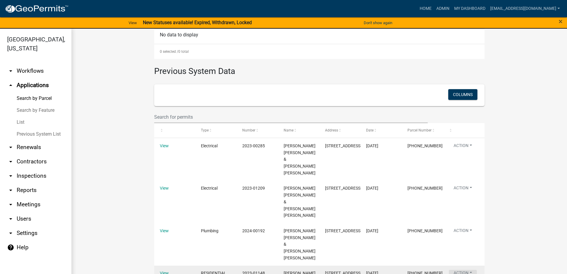
click at [455, 193] on button "Action" at bounding box center [463, 189] width 28 height 9
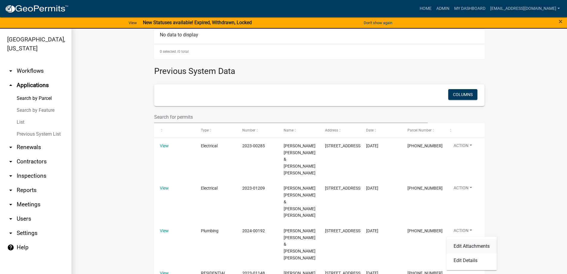
click at [465, 244] on link "Edit Attachments" at bounding box center [472, 246] width 50 height 14
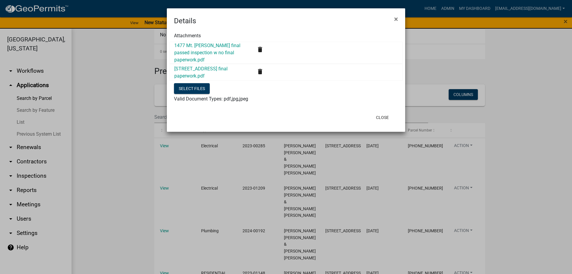
click at [188, 72] on div "1477 Mt Carmel Rd final paperwork.pdf" at bounding box center [208, 72] width 77 height 14
click at [189, 70] on link "1477 Mt Carmel Rd final paperwork.pdf" at bounding box center [200, 72] width 53 height 13
click at [200, 52] on link "1477 Mt. Carmel Rd final passed inspection w no final paperwork.pdf" at bounding box center [207, 53] width 66 height 20
click at [160, 228] on ngb-modal-window "Details × Attachments 1477 Mt. Carmel Rd final passed inspection w no final pap…" at bounding box center [286, 137] width 572 height 274
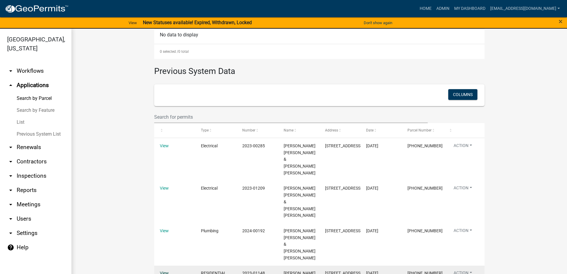
click at [162, 270] on link "View" at bounding box center [164, 272] width 9 height 5
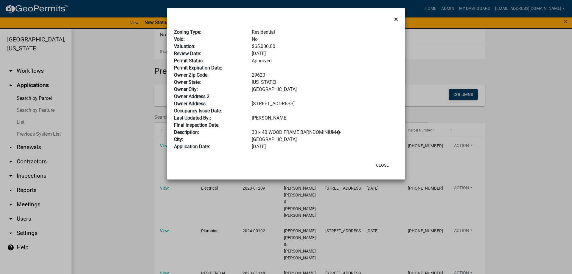
click at [399, 17] on button "×" at bounding box center [395, 19] width 13 height 17
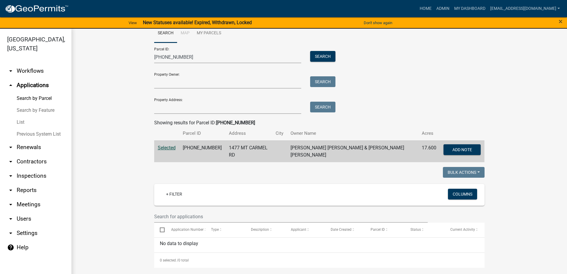
scroll to position [0, 0]
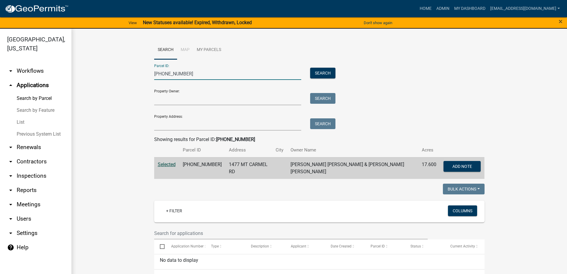
drag, startPoint x: 190, startPoint y: 74, endPoint x: 46, endPoint y: 55, distance: 145.0
click at [46, 55] on div "Abbeville County, South Carolina arrow_drop_down Workflows List arrow_drop_up A…" at bounding box center [283, 155] width 567 height 252
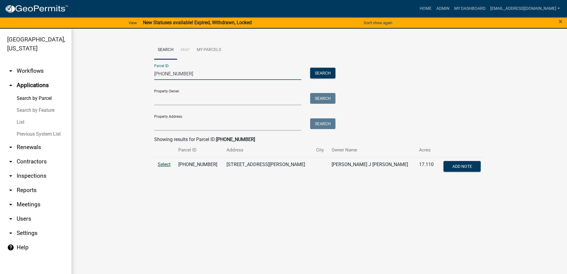
click at [165, 163] on span "Select" at bounding box center [164, 164] width 13 height 6
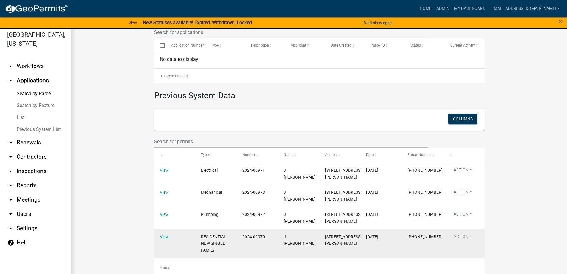
scroll to position [7, 0]
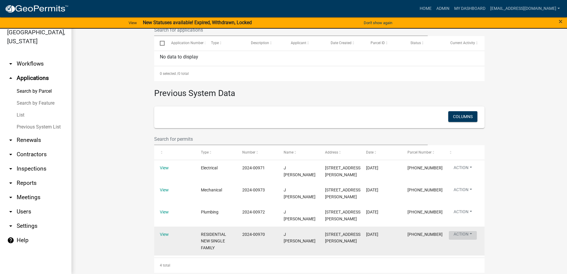
click at [471, 195] on button "Action" at bounding box center [463, 190] width 28 height 9
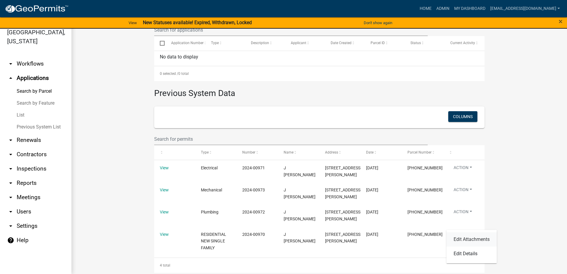
click at [476, 240] on link "Edit Attachments" at bounding box center [472, 239] width 50 height 14
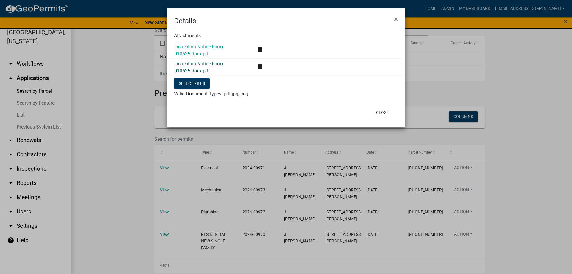
click at [202, 68] on link "Inspection Notice Form 010625.docx.pdf" at bounding box center [198, 67] width 49 height 13
click at [397, 18] on span "×" at bounding box center [396, 19] width 4 height 8
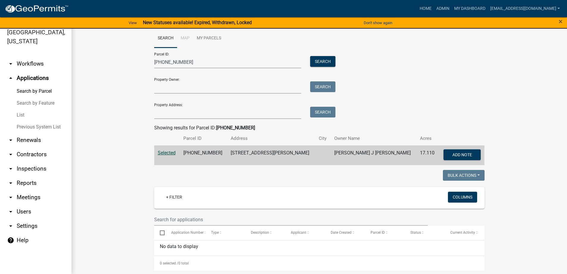
scroll to position [0, 0]
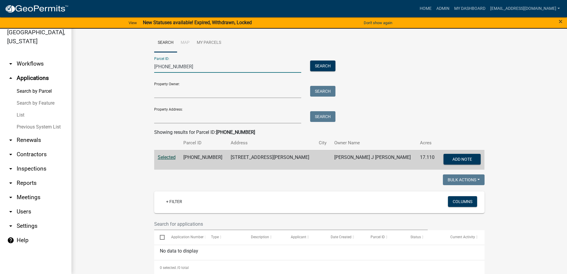
drag, startPoint x: 190, startPoint y: 64, endPoint x: 52, endPoint y: 59, distance: 138.0
click at [53, 60] on div "Abbeville County, South Carolina arrow_drop_down Workflows List arrow_drop_up A…" at bounding box center [283, 147] width 567 height 252
type input "4"
click at [317, 65] on button "Search" at bounding box center [322, 65] width 25 height 11
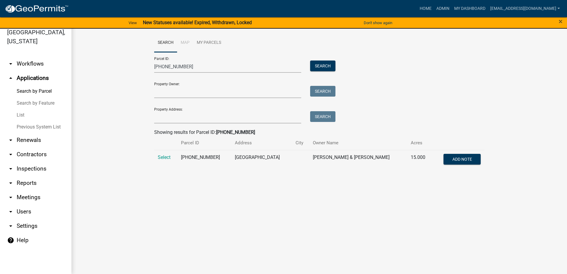
click at [157, 158] on td "Select" at bounding box center [165, 160] width 23 height 20
click at [158, 156] on span "Select" at bounding box center [164, 157] width 13 height 6
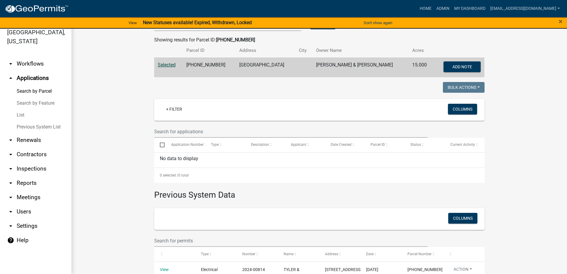
scroll to position [196, 0]
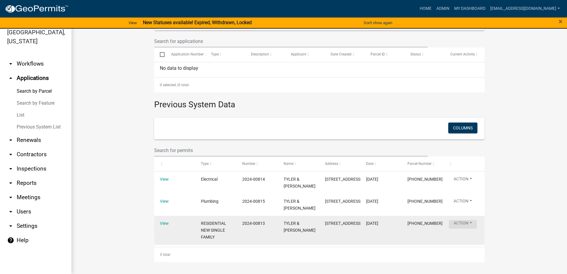
click at [468, 184] on button "Action" at bounding box center [463, 180] width 28 height 9
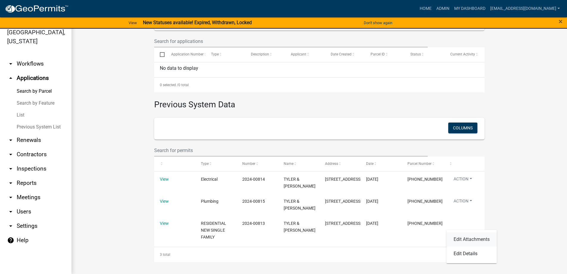
click at [466, 240] on link "Edit Attachments" at bounding box center [472, 239] width 50 height 14
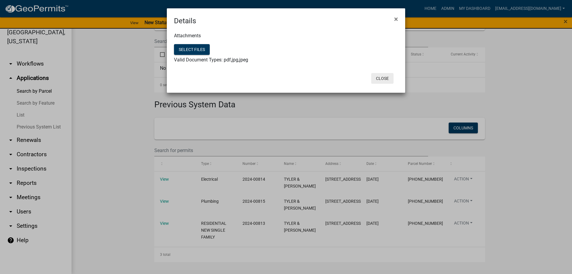
click at [381, 76] on button "Close" at bounding box center [382, 78] width 22 height 11
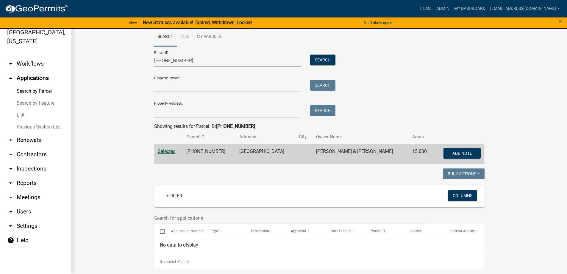
scroll to position [0, 0]
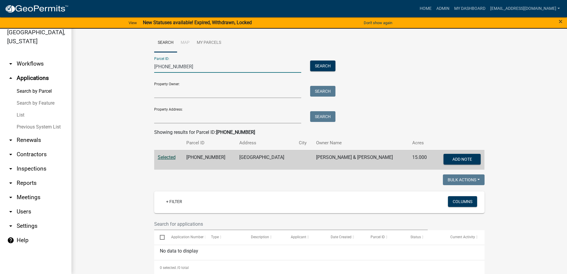
drag, startPoint x: 198, startPoint y: 63, endPoint x: -8, endPoint y: 56, distance: 206.9
click at [0, 56] on html "Internet Explorer does NOT work with GeoPermits. Get a new browser for more sec…" at bounding box center [283, 130] width 567 height 274
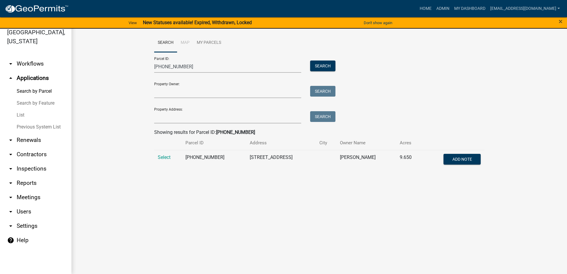
click at [163, 160] on td "Select" at bounding box center [168, 160] width 28 height 20
click at [163, 159] on span "Select" at bounding box center [164, 157] width 13 height 6
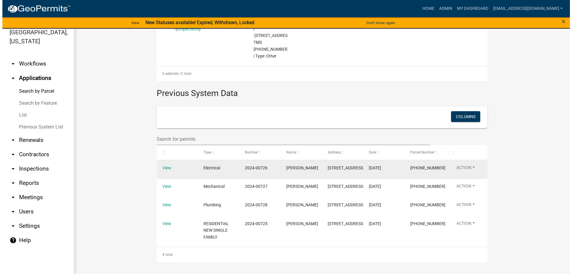
scroll to position [311, 0]
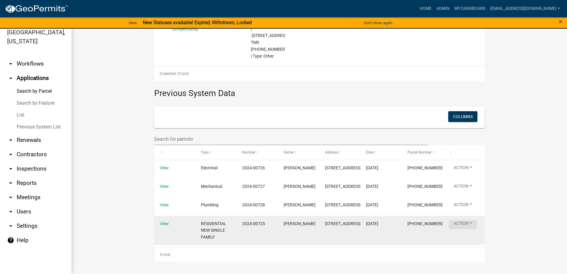
click at [462, 192] on button "Action" at bounding box center [463, 187] width 28 height 9
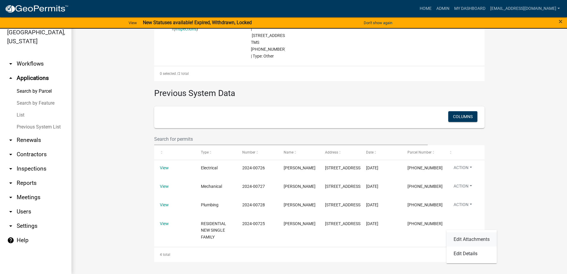
click at [464, 238] on link "Edit Attachments" at bounding box center [472, 239] width 50 height 14
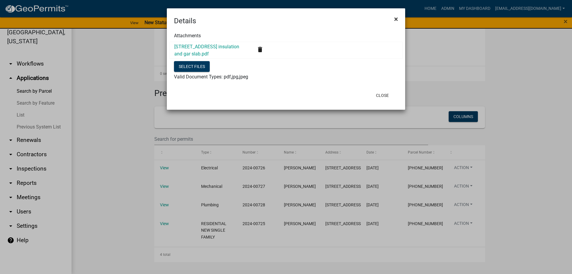
click at [398, 19] on button "×" at bounding box center [395, 19] width 13 height 17
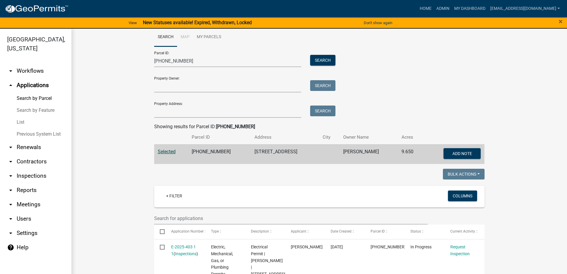
scroll to position [0, 0]
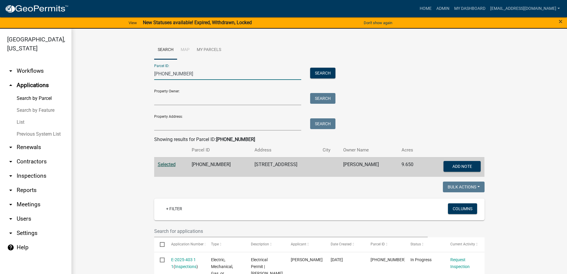
drag, startPoint x: 191, startPoint y: 73, endPoint x: 12, endPoint y: 88, distance: 180.3
click at [12, 88] on div "Abbeville County, South Carolina arrow_drop_down Workflows List arrow_drop_up A…" at bounding box center [283, 155] width 567 height 252
type input "157-00-00-014"
click at [310, 74] on button "Search" at bounding box center [322, 73] width 25 height 11
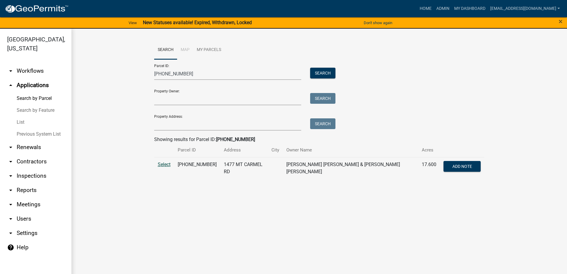
click at [166, 165] on span "Select" at bounding box center [164, 164] width 13 height 6
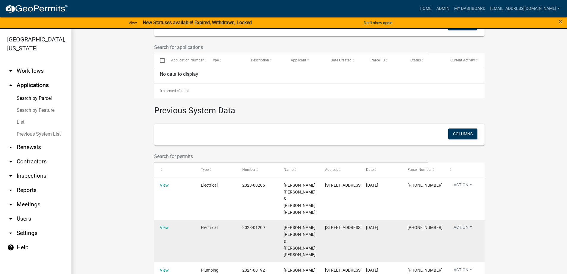
scroll to position [225, 0]
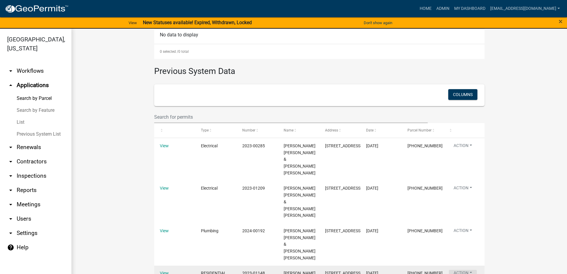
click at [458, 193] on button "Action" at bounding box center [463, 189] width 28 height 9
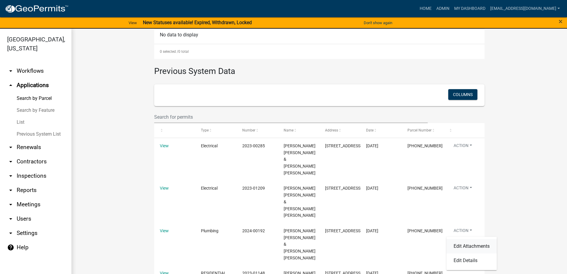
click at [466, 245] on link "Edit Attachments" at bounding box center [472, 246] width 50 height 14
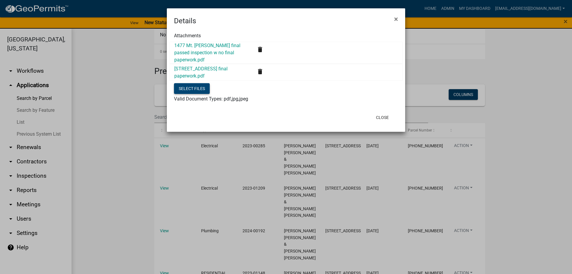
click at [190, 87] on button "Select files" at bounding box center [192, 88] width 36 height 11
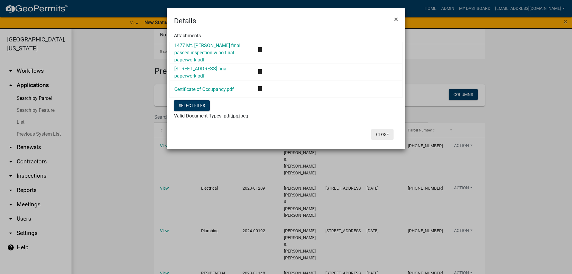
click at [385, 133] on button "Close" at bounding box center [382, 134] width 22 height 11
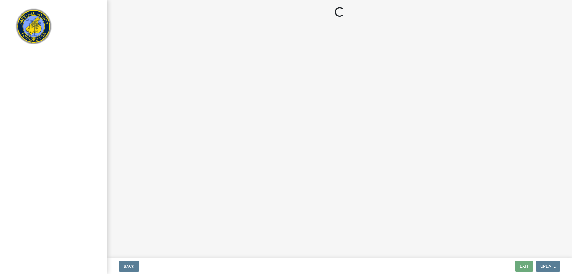
select select "896ec84b-7942-43b9-a78d-4f1554b7930c"
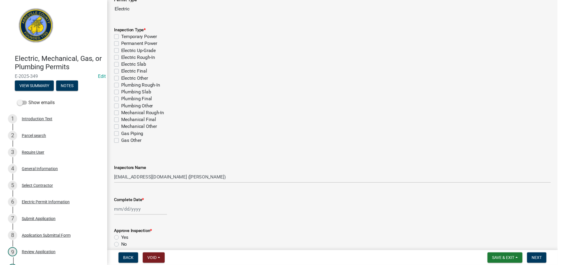
scroll to position [30, 0]
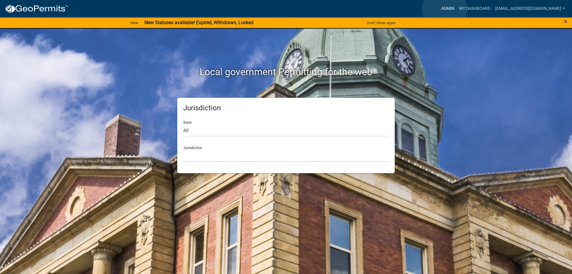
click at [444, 9] on link "Admin" at bounding box center [448, 8] width 18 height 11
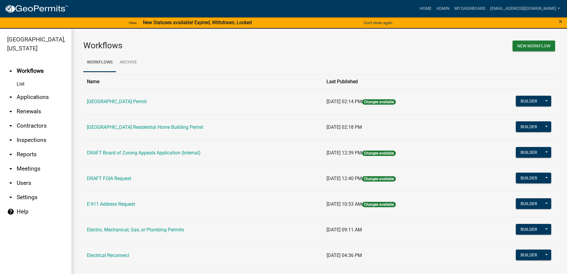
click at [18, 99] on link "arrow_drop_down Applications" at bounding box center [35, 97] width 71 height 14
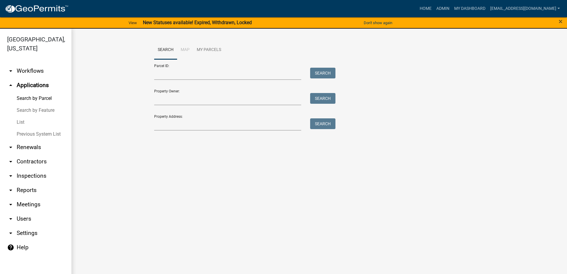
click at [16, 123] on link "List" at bounding box center [35, 122] width 71 height 12
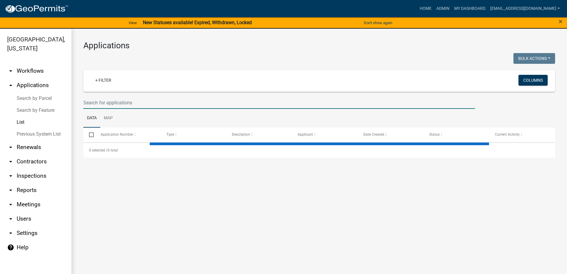
select select "1: 25"
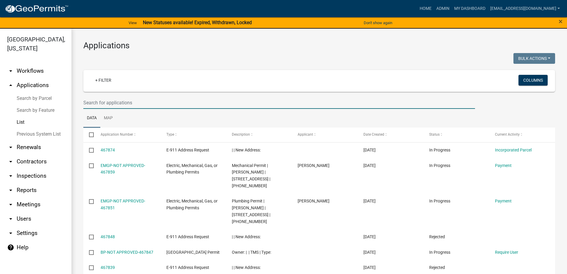
click at [106, 101] on input "text" at bounding box center [279, 103] width 392 height 12
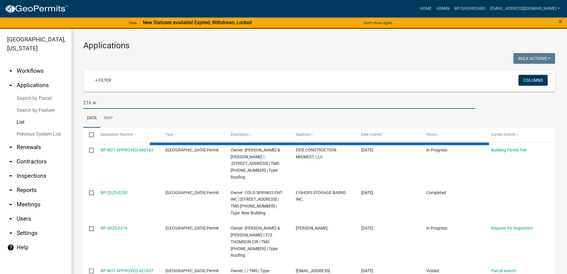
click at [107, 104] on input "216 w" at bounding box center [279, 103] width 392 height 12
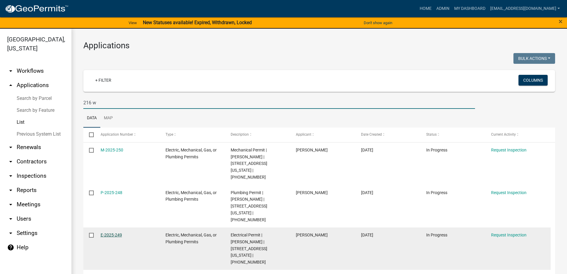
type input "216 w"
click at [111, 232] on link "E-2025-249" at bounding box center [111, 234] width 21 height 5
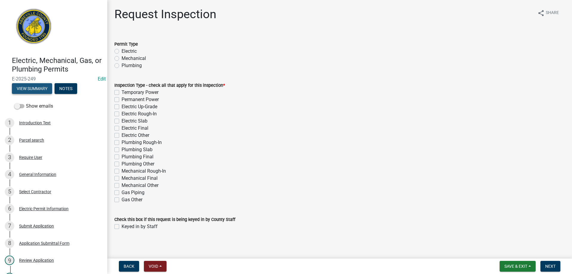
click at [36, 88] on button "View Summary" at bounding box center [32, 88] width 40 height 11
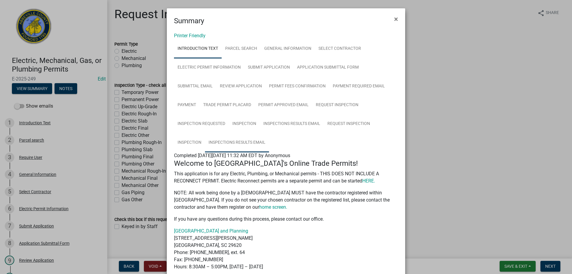
click at [228, 141] on link "Inspections Results Email" at bounding box center [237, 142] width 64 height 19
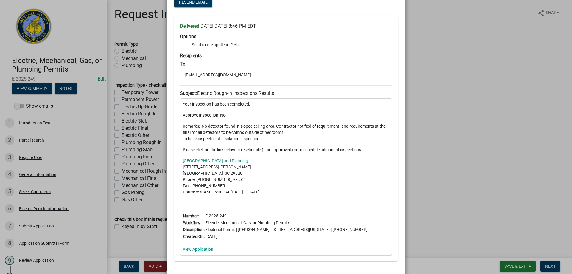
scroll to position [172, 0]
